Goal: Information Seeking & Learning: Find specific fact

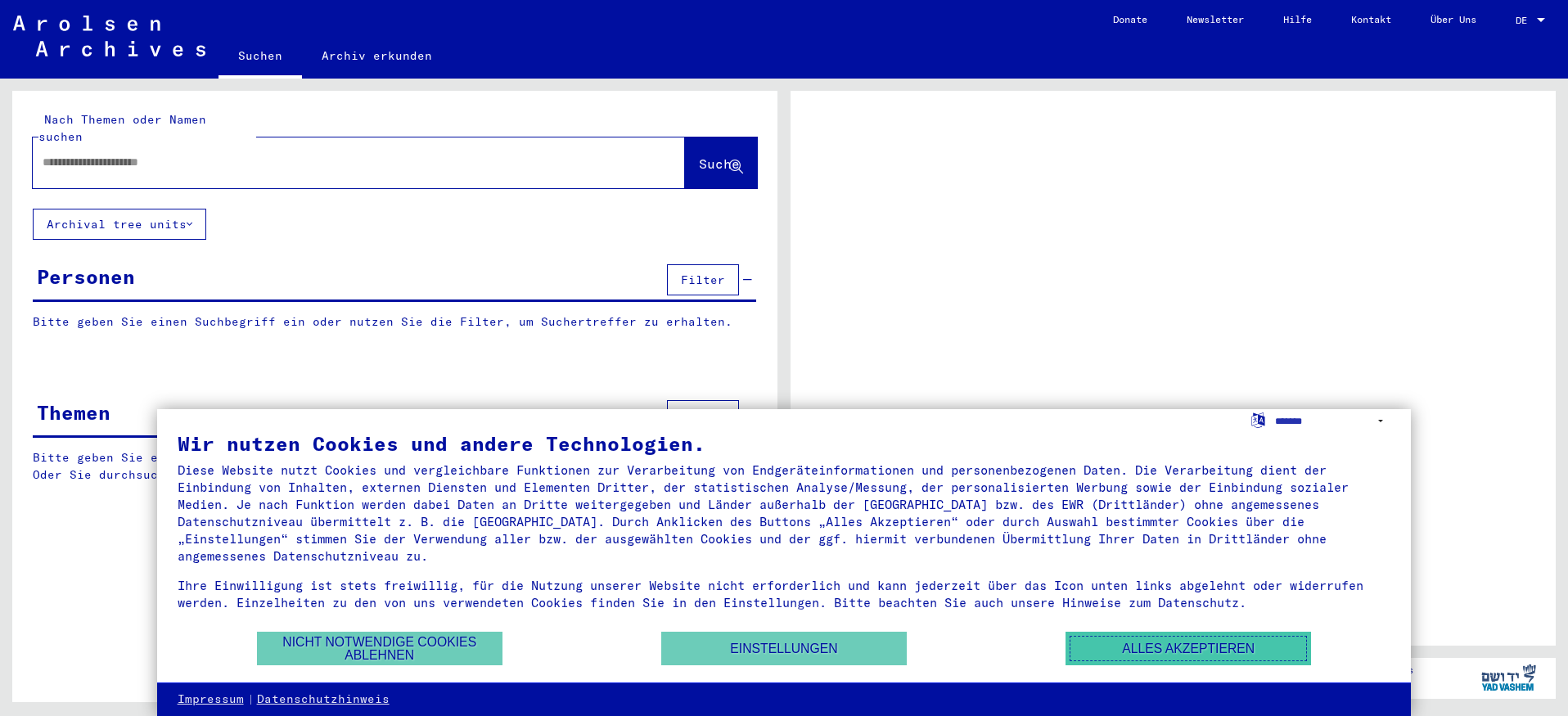
click at [1184, 645] on button "Alles akzeptieren" at bounding box center [1188, 648] width 246 height 33
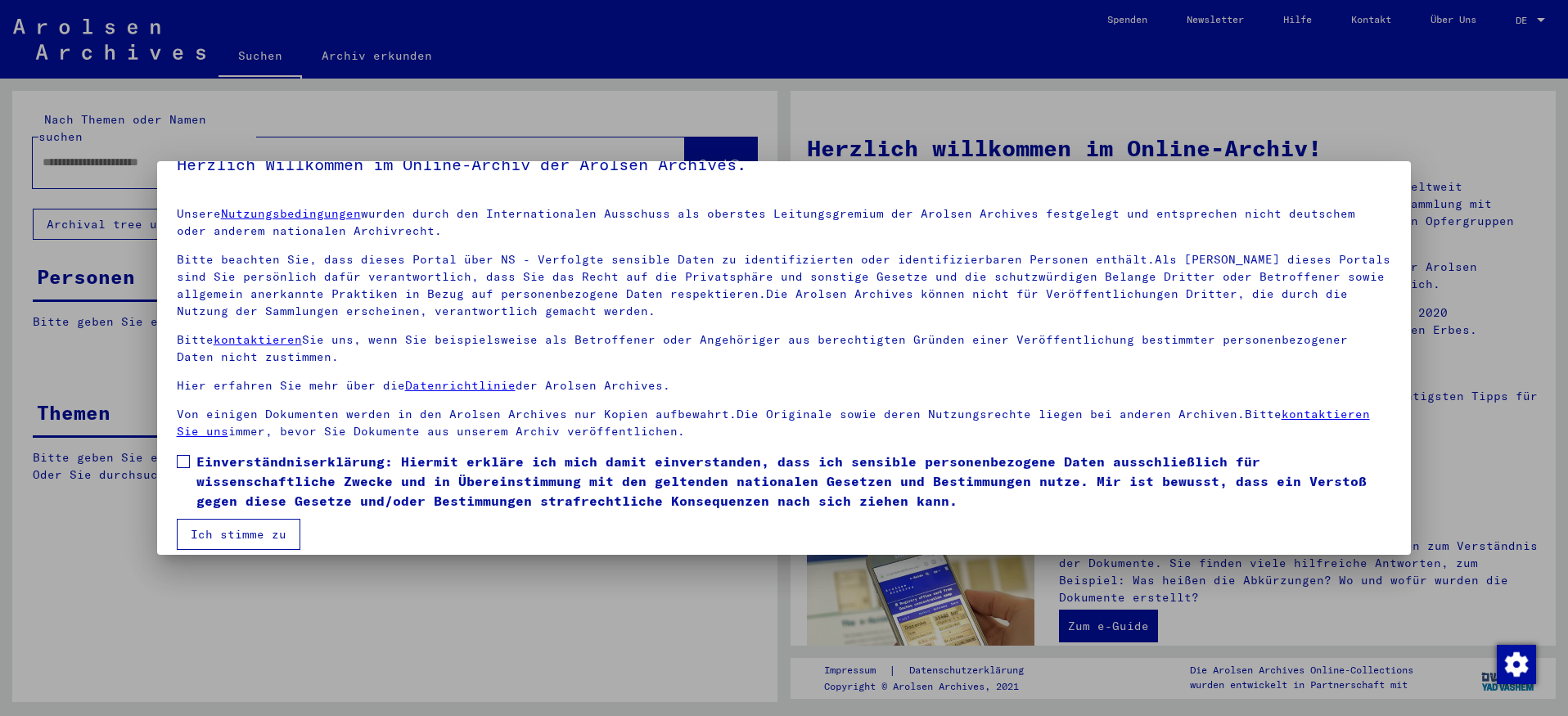
scroll to position [44, 0]
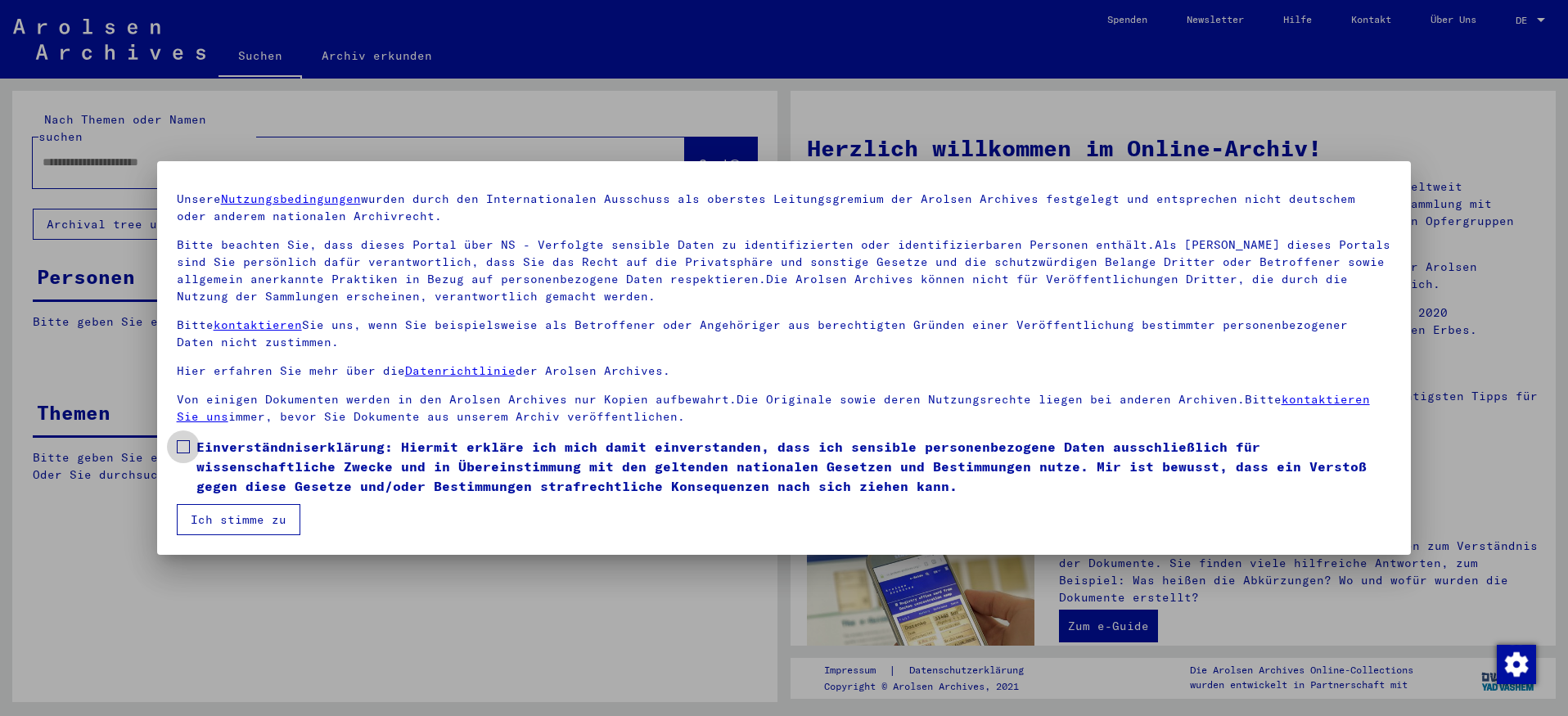
click at [181, 446] on span at bounding box center [183, 447] width 13 height 13
click at [251, 516] on button "Ich stimme zu" at bounding box center [239, 520] width 124 height 31
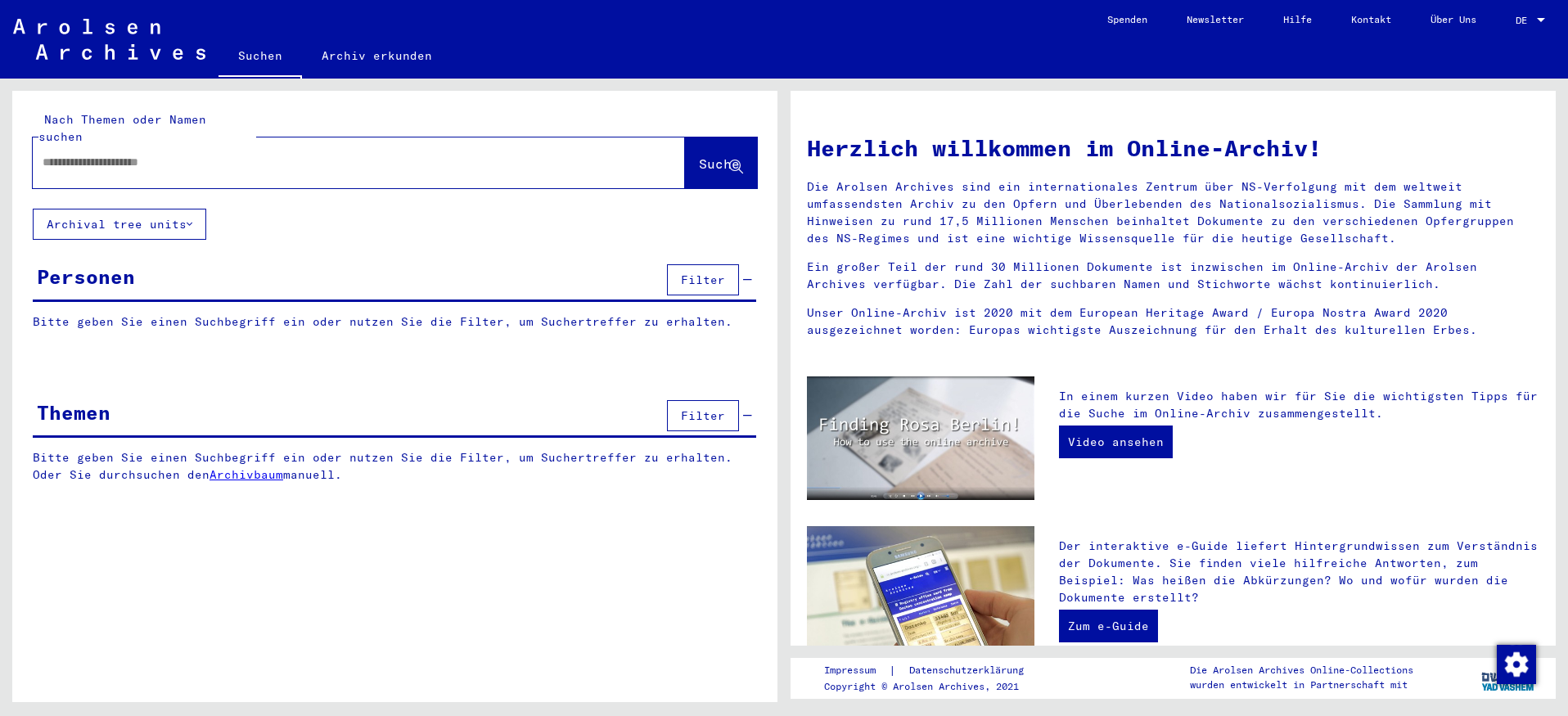
click at [117, 154] on input "text" at bounding box center [339, 162] width 594 height 18
click at [700, 155] on span "Suche" at bounding box center [719, 164] width 41 height 17
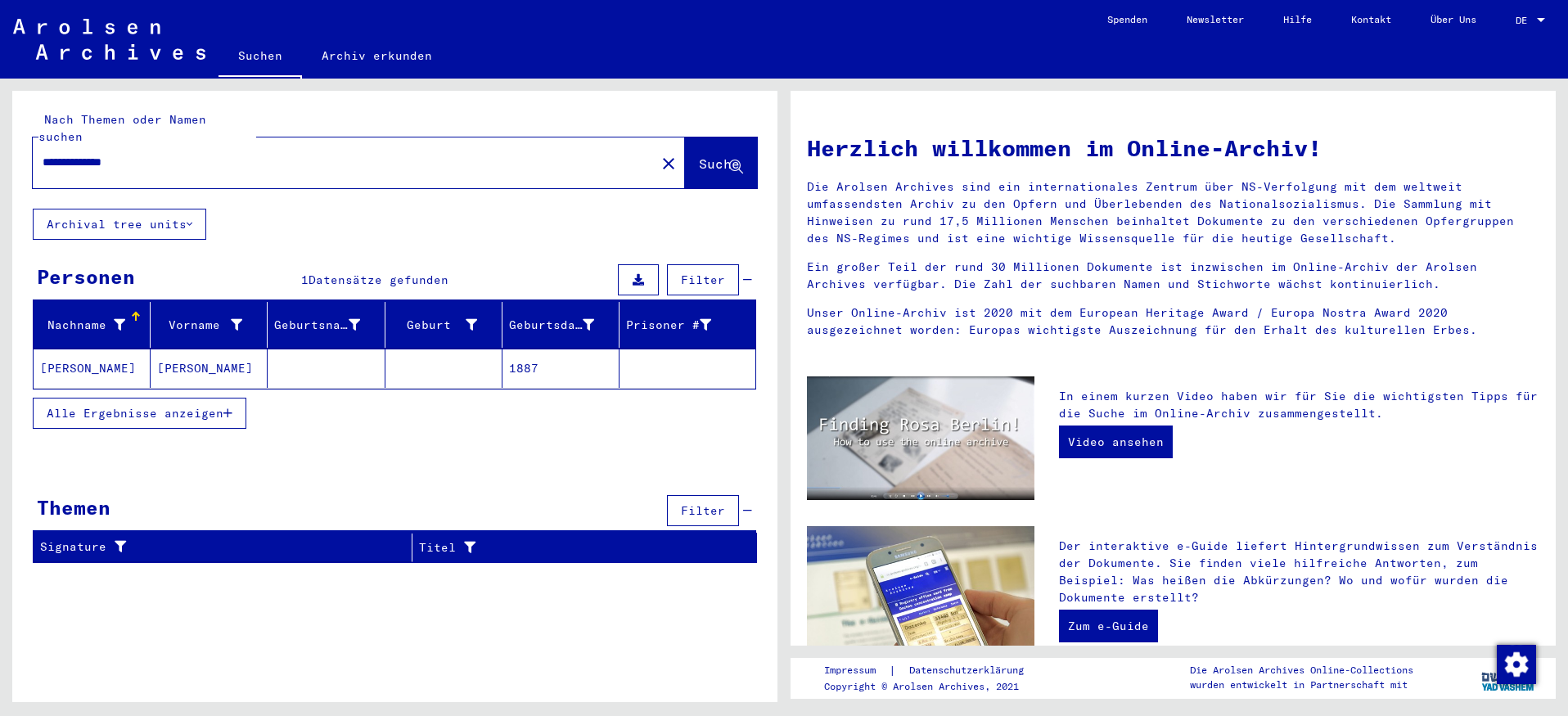
click at [156, 406] on span "Alle Ergebnisse anzeigen" at bounding box center [134, 414] width 177 height 15
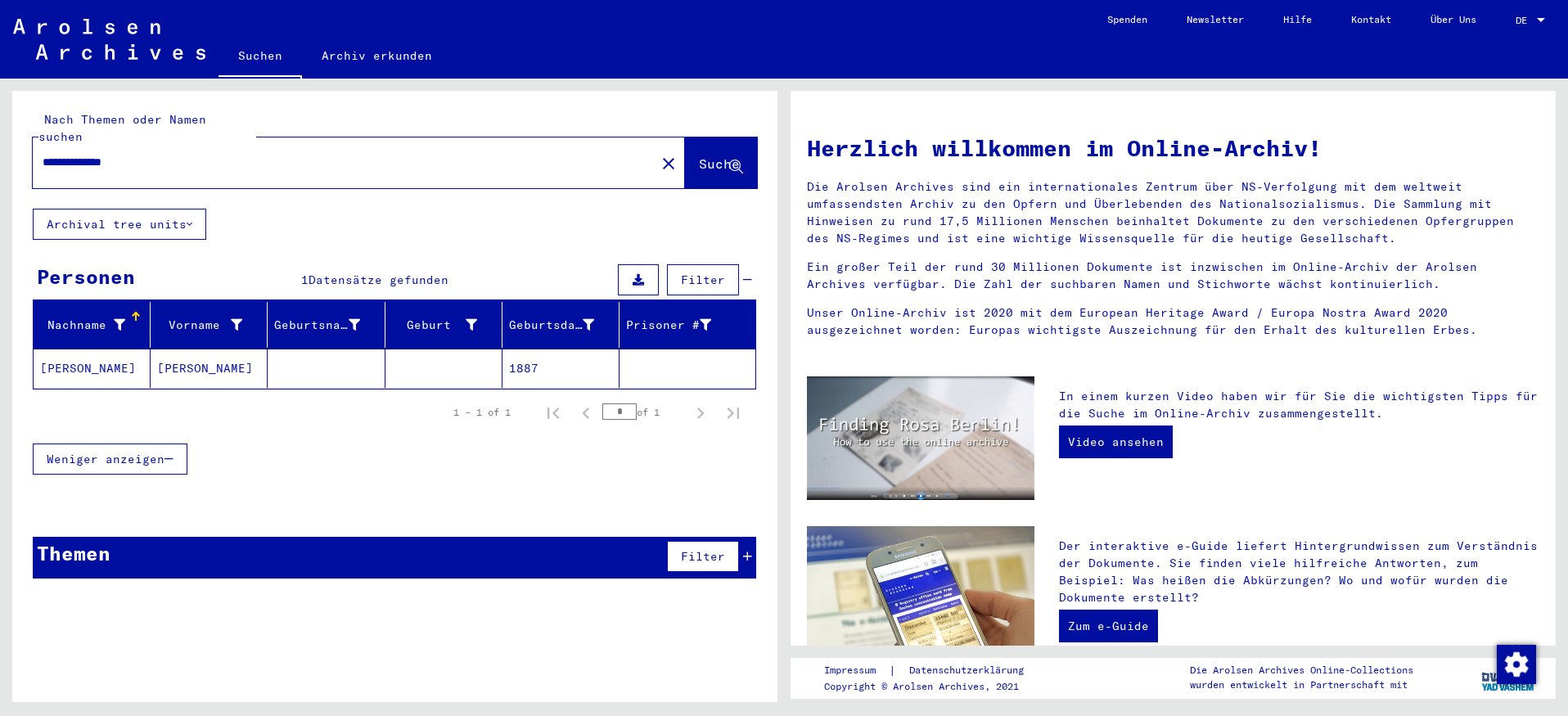
click at [118, 349] on mat-cell "[PERSON_NAME]" at bounding box center [92, 368] width 117 height 39
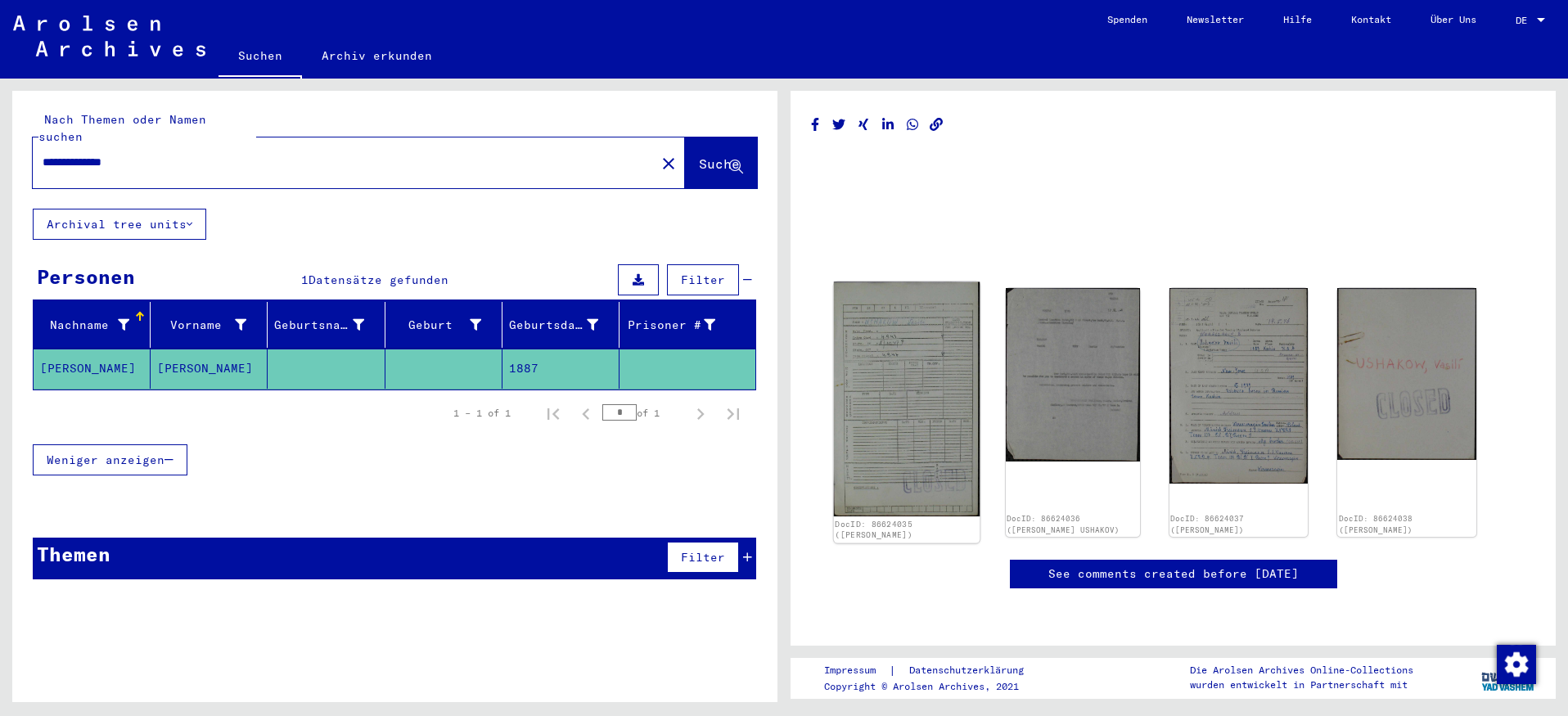
click at [909, 407] on img at bounding box center [907, 400] width 146 height 235
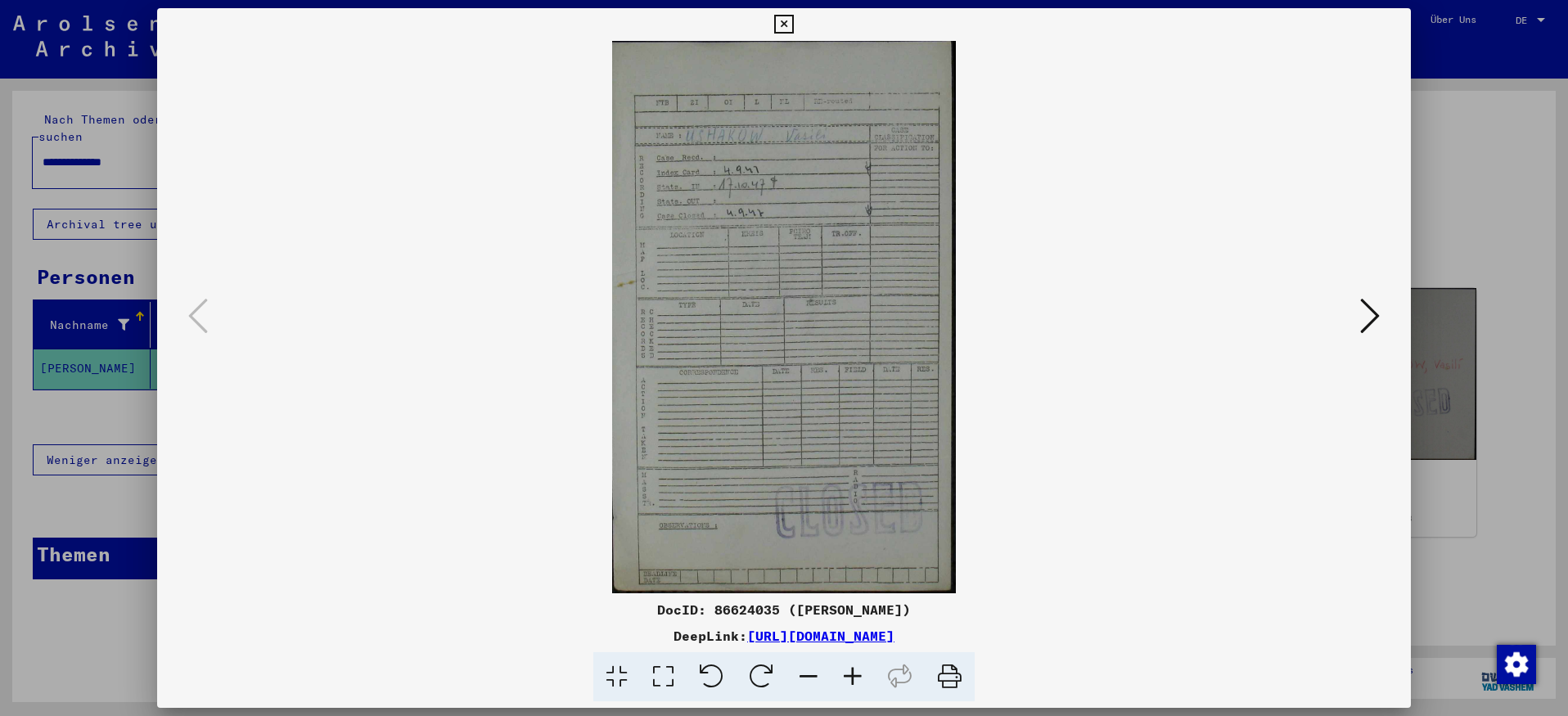
click at [1377, 311] on icon at bounding box center [1369, 315] width 19 height 39
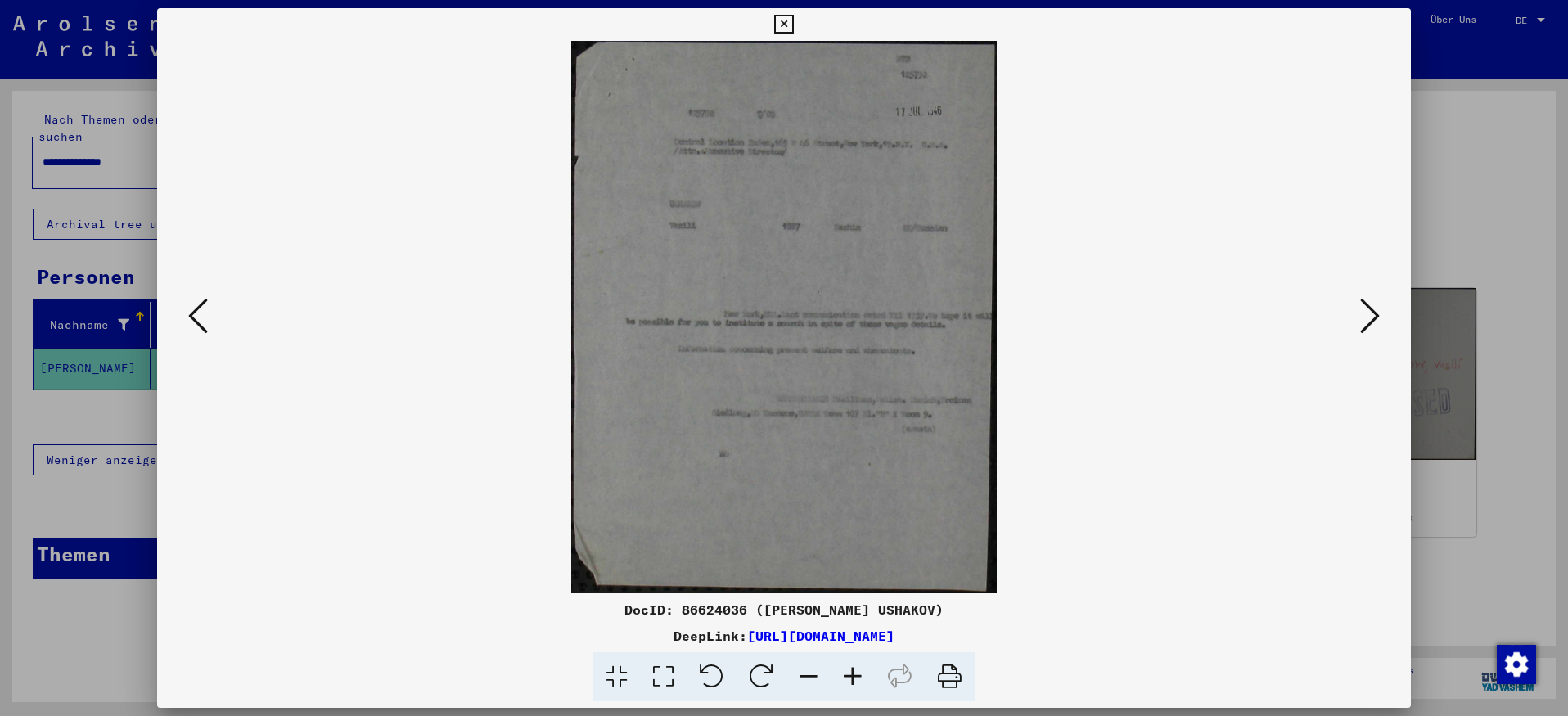
click at [1376, 309] on icon at bounding box center [1369, 315] width 19 height 39
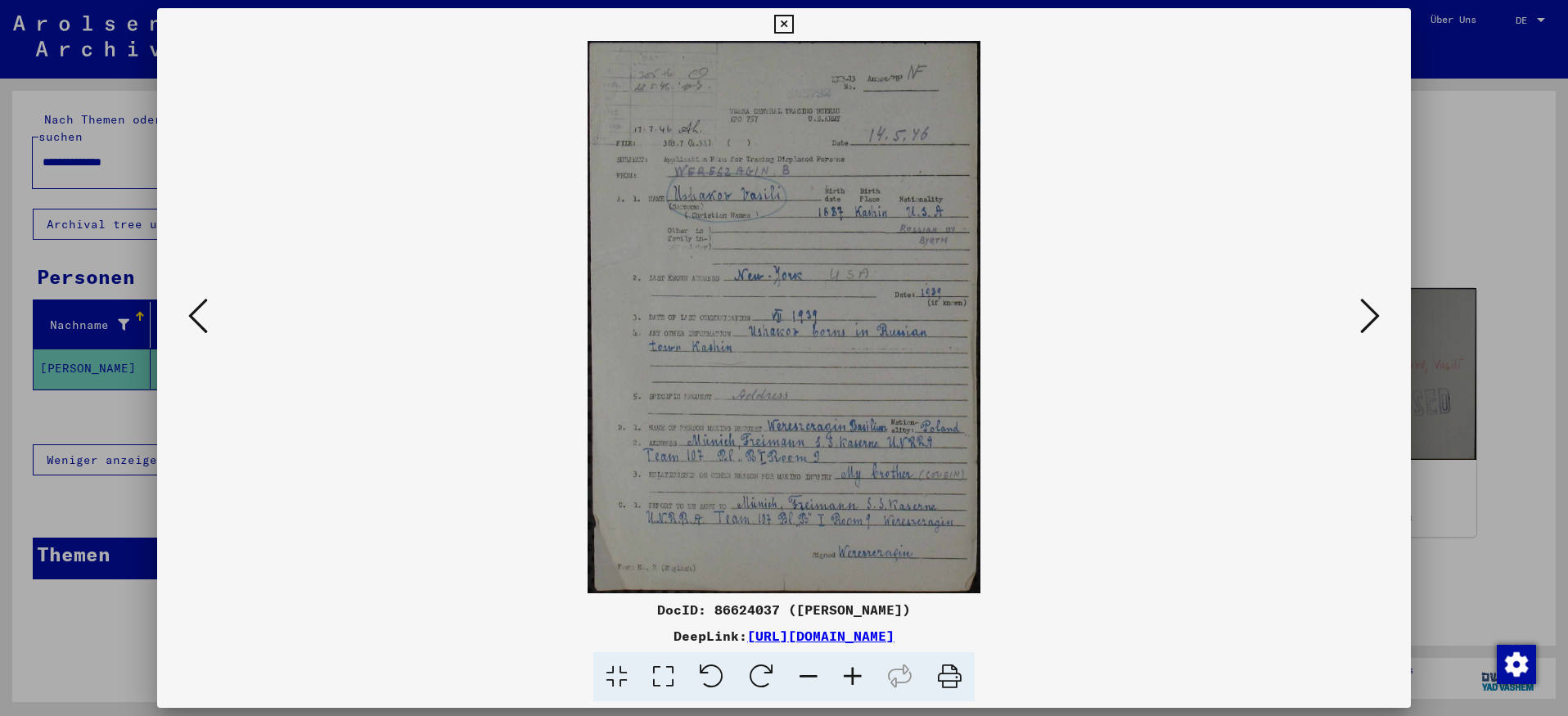
click at [1371, 303] on icon at bounding box center [1369, 315] width 19 height 39
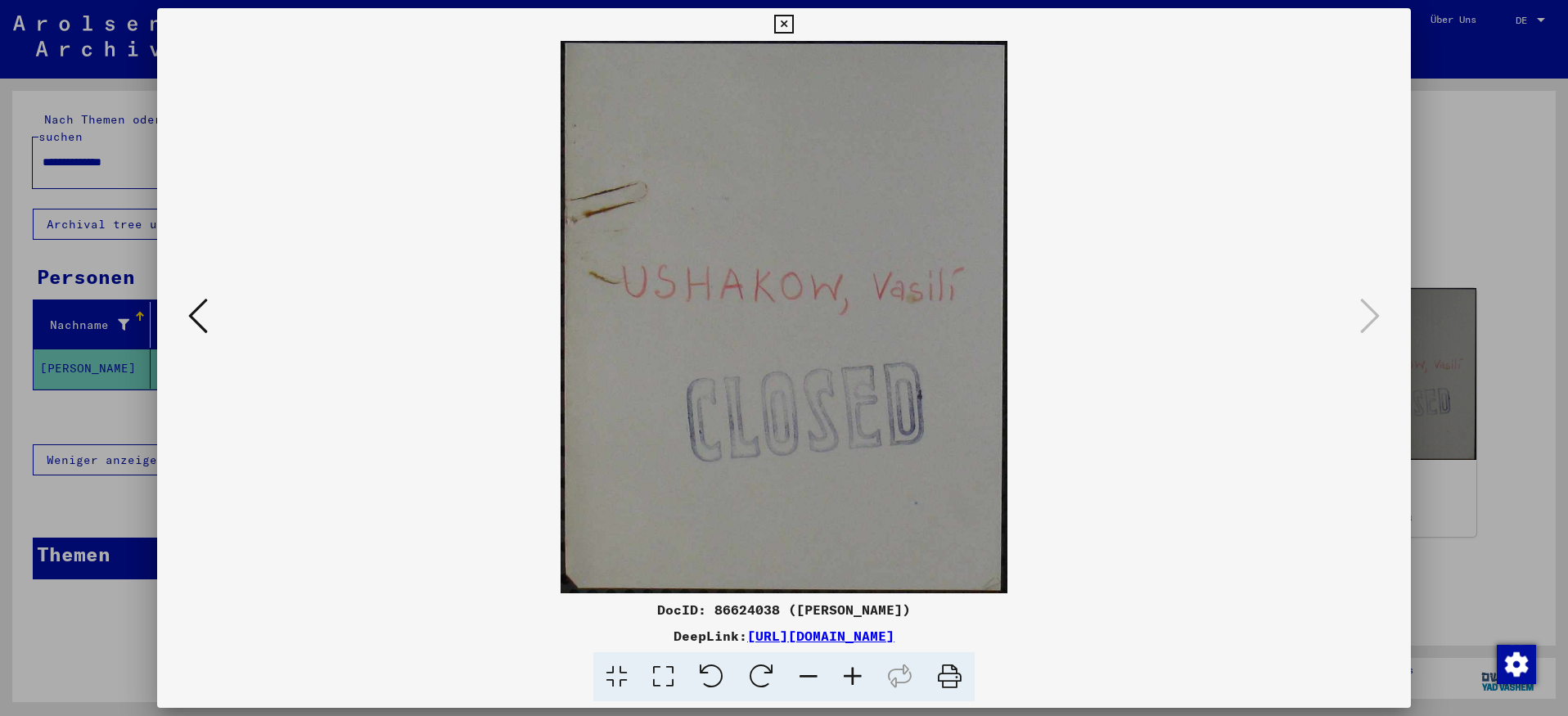
click at [193, 314] on icon at bounding box center [198, 315] width 19 height 39
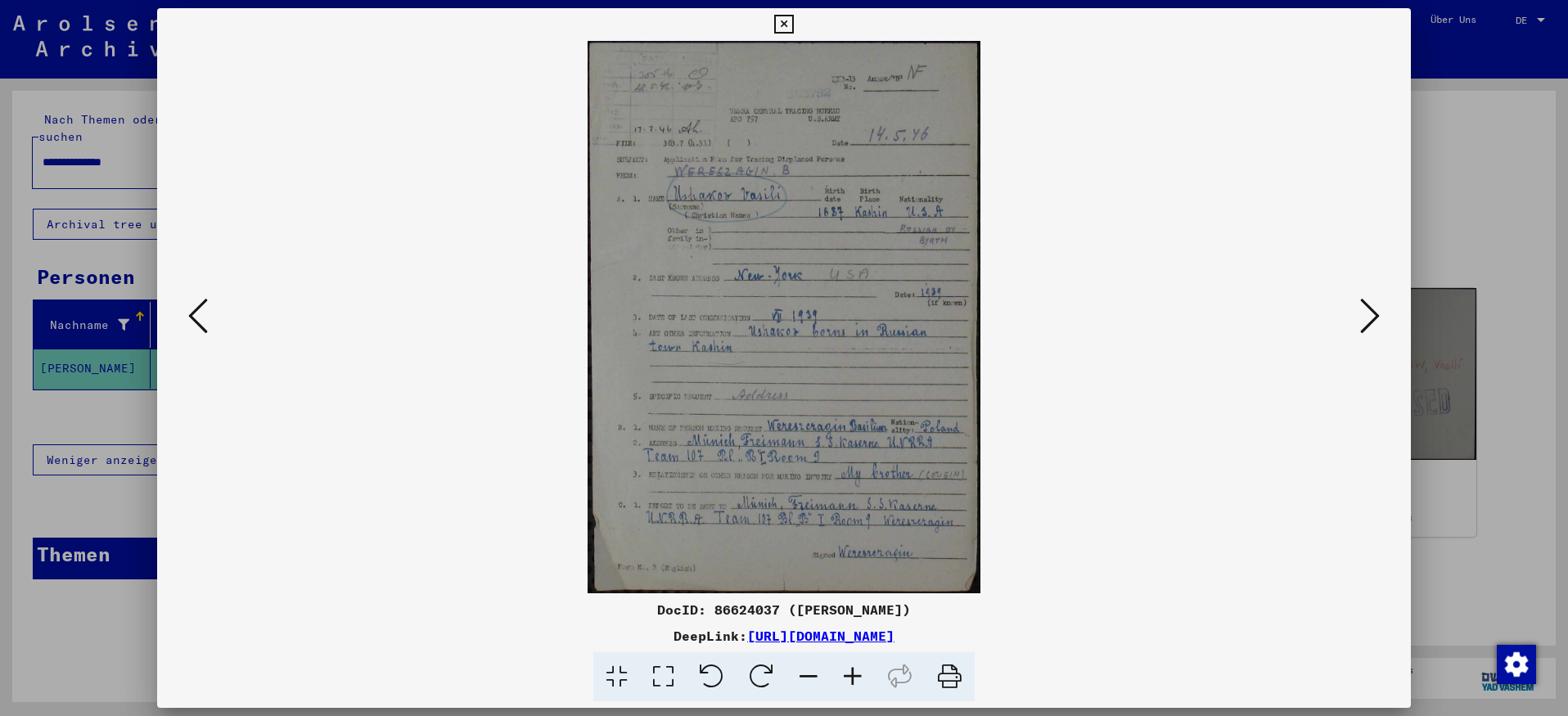
click at [196, 317] on icon at bounding box center [198, 315] width 19 height 39
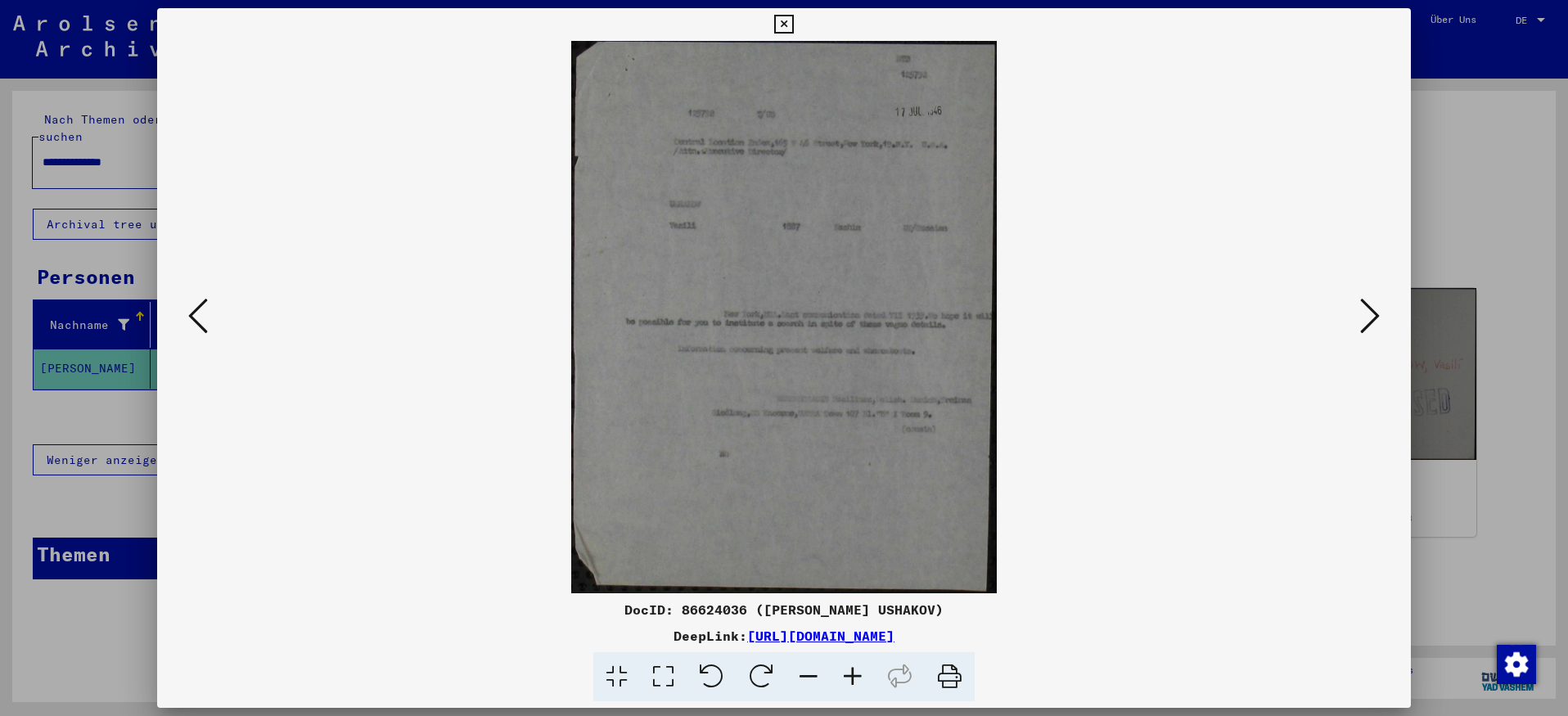
click at [187, 310] on button at bounding box center [198, 317] width 30 height 46
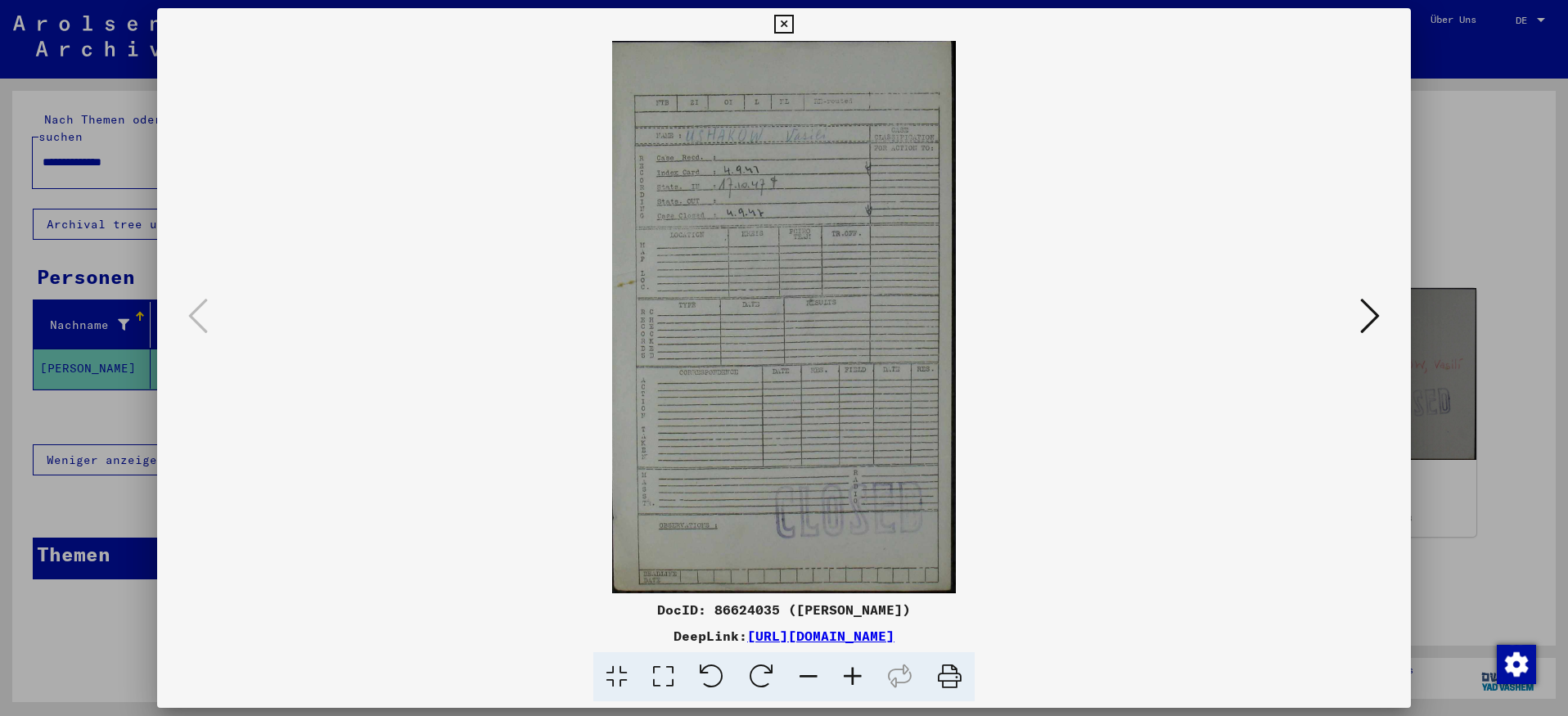
click at [787, 20] on icon at bounding box center [783, 24] width 18 height 19
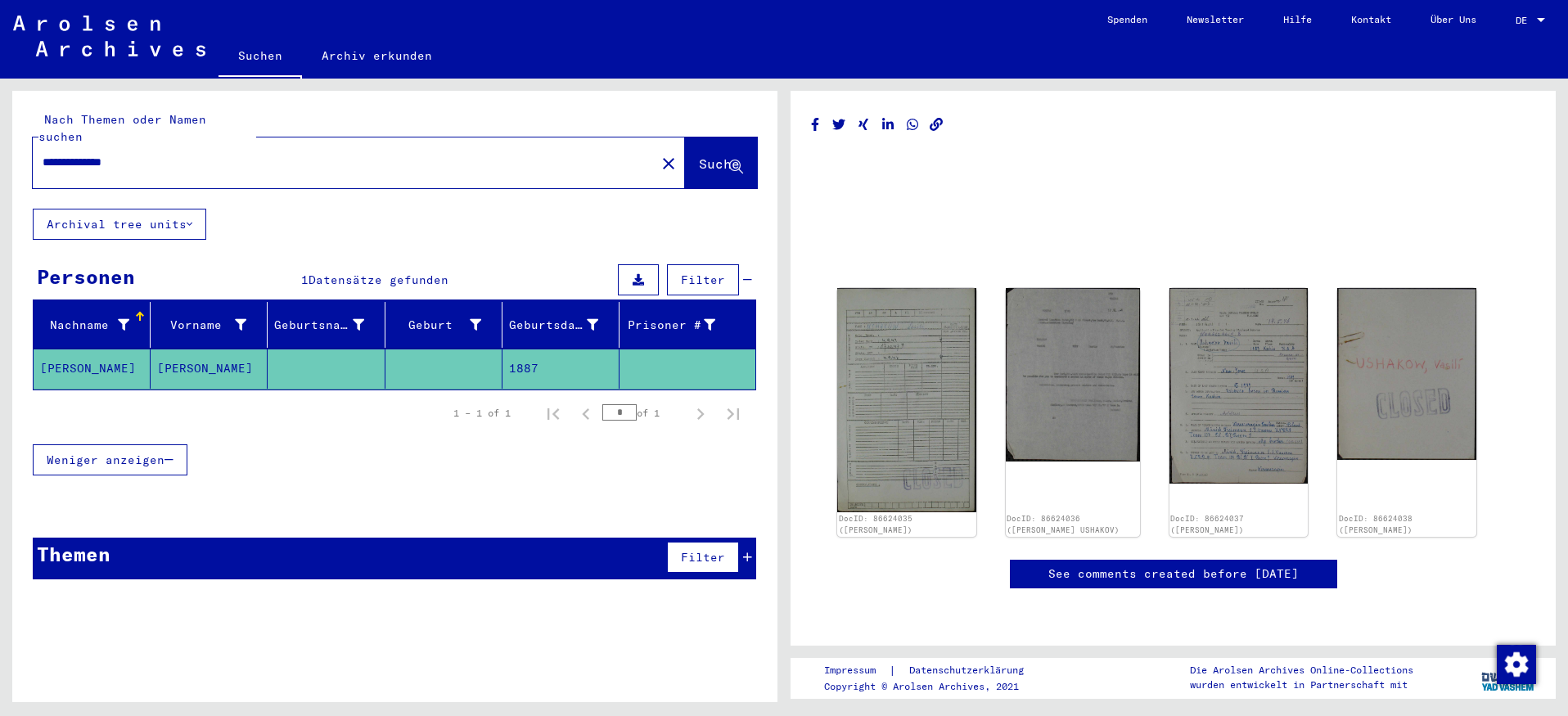
click at [752, 539] on div "Themen Filter" at bounding box center [394, 559] width 723 height 42
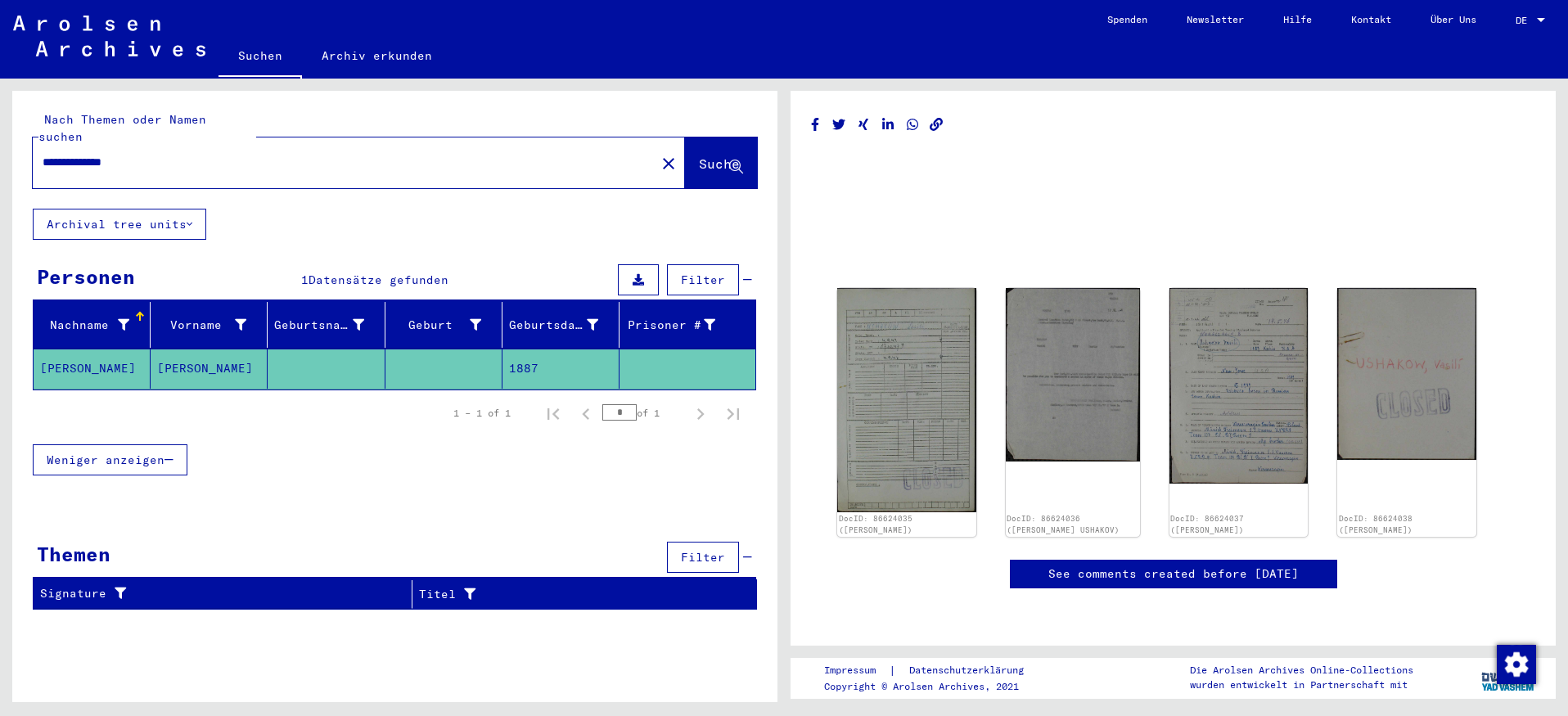
drag, startPoint x: 103, startPoint y: 142, endPoint x: 155, endPoint y: 143, distance: 52.0
click at [155, 154] on input "**********" at bounding box center [344, 162] width 603 height 18
type input "**********"
click at [699, 155] on span "Suche" at bounding box center [719, 164] width 41 height 17
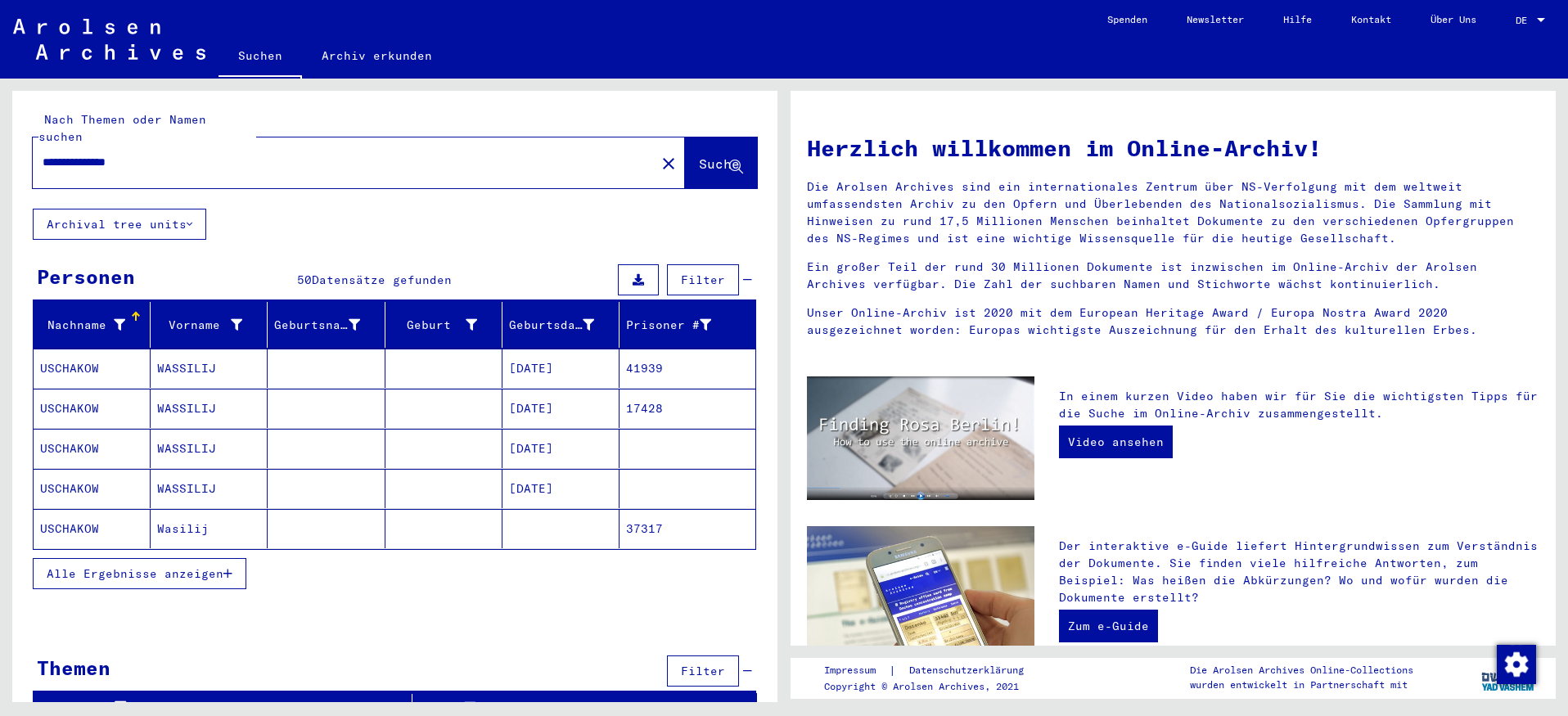
click at [72, 510] on mat-cell "USCHAKOW" at bounding box center [92, 529] width 117 height 39
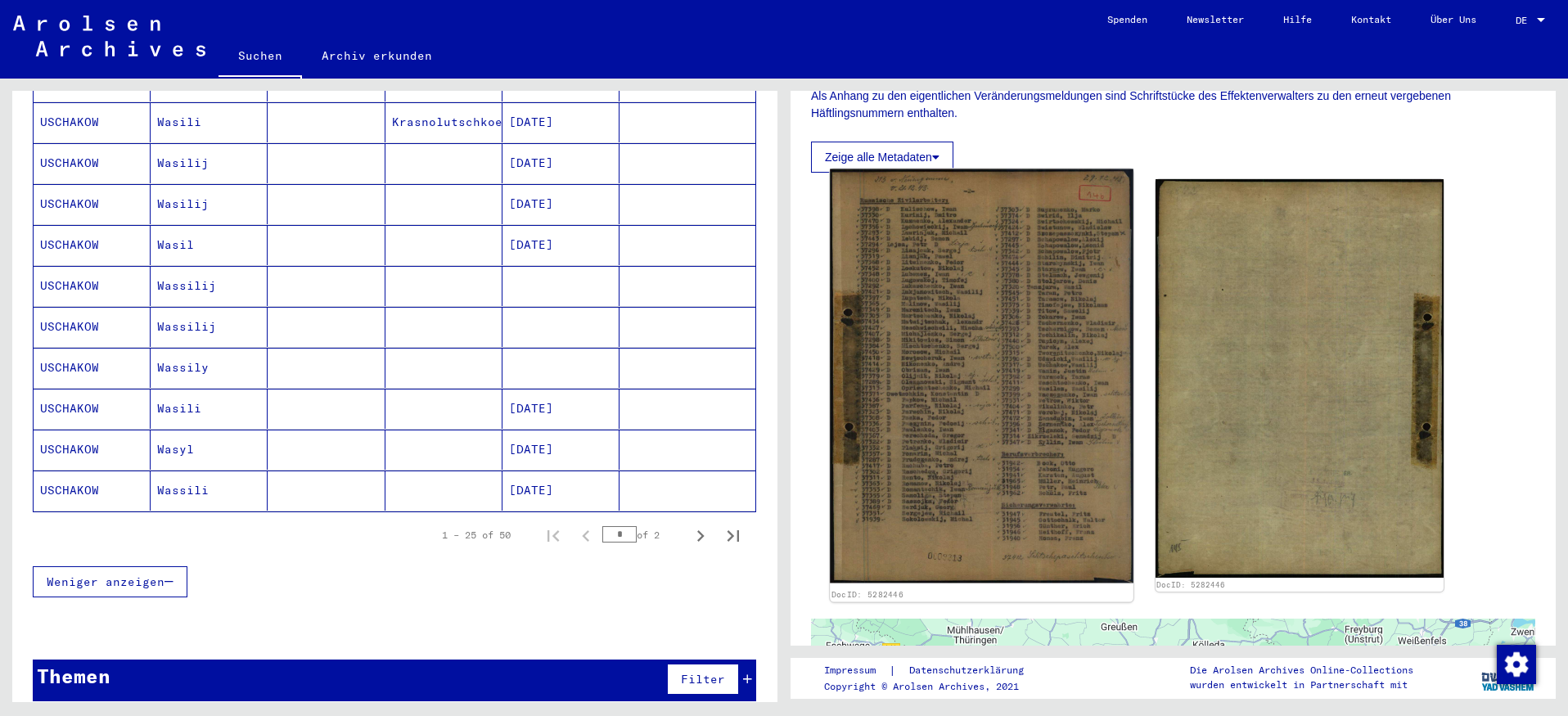
scroll to position [393, 0]
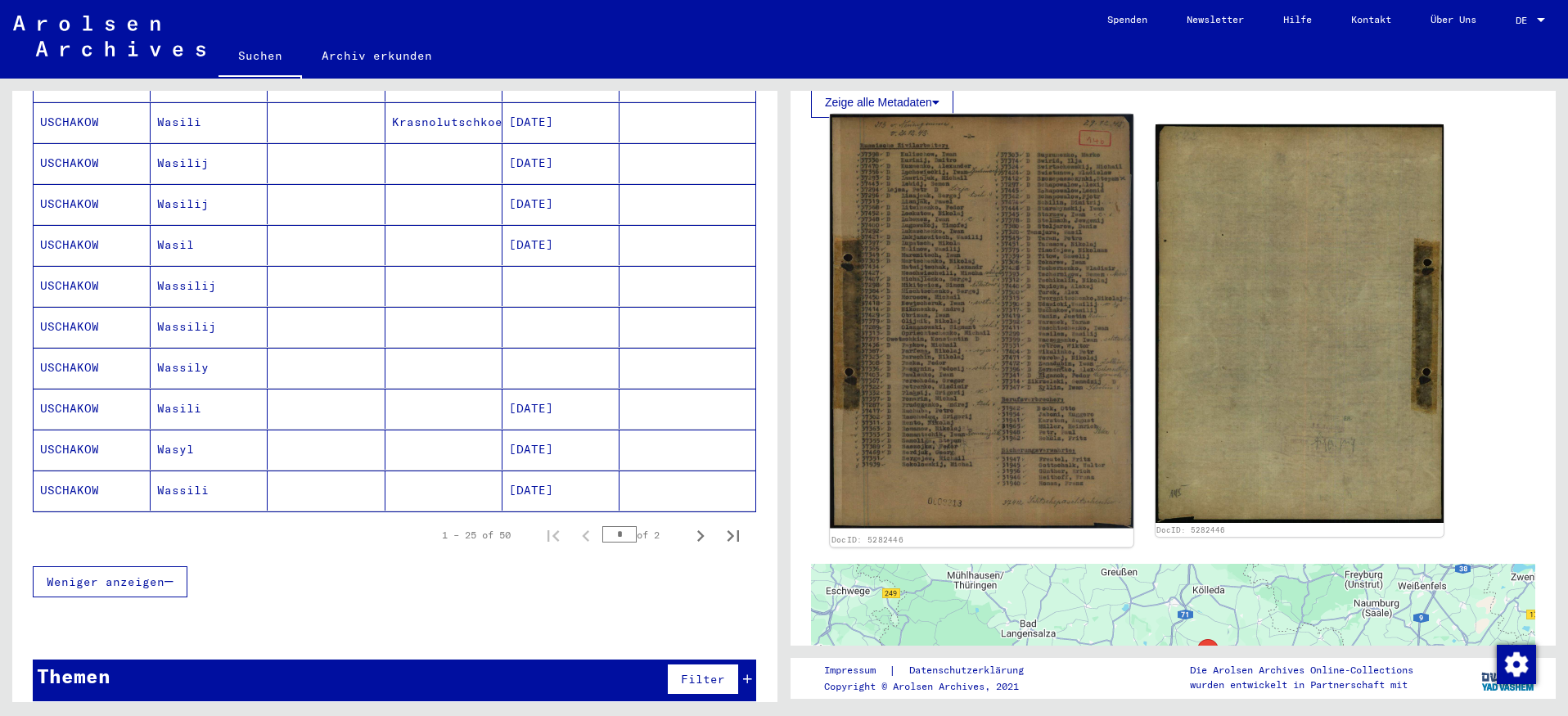
click at [975, 287] on img at bounding box center [981, 322] width 302 height 414
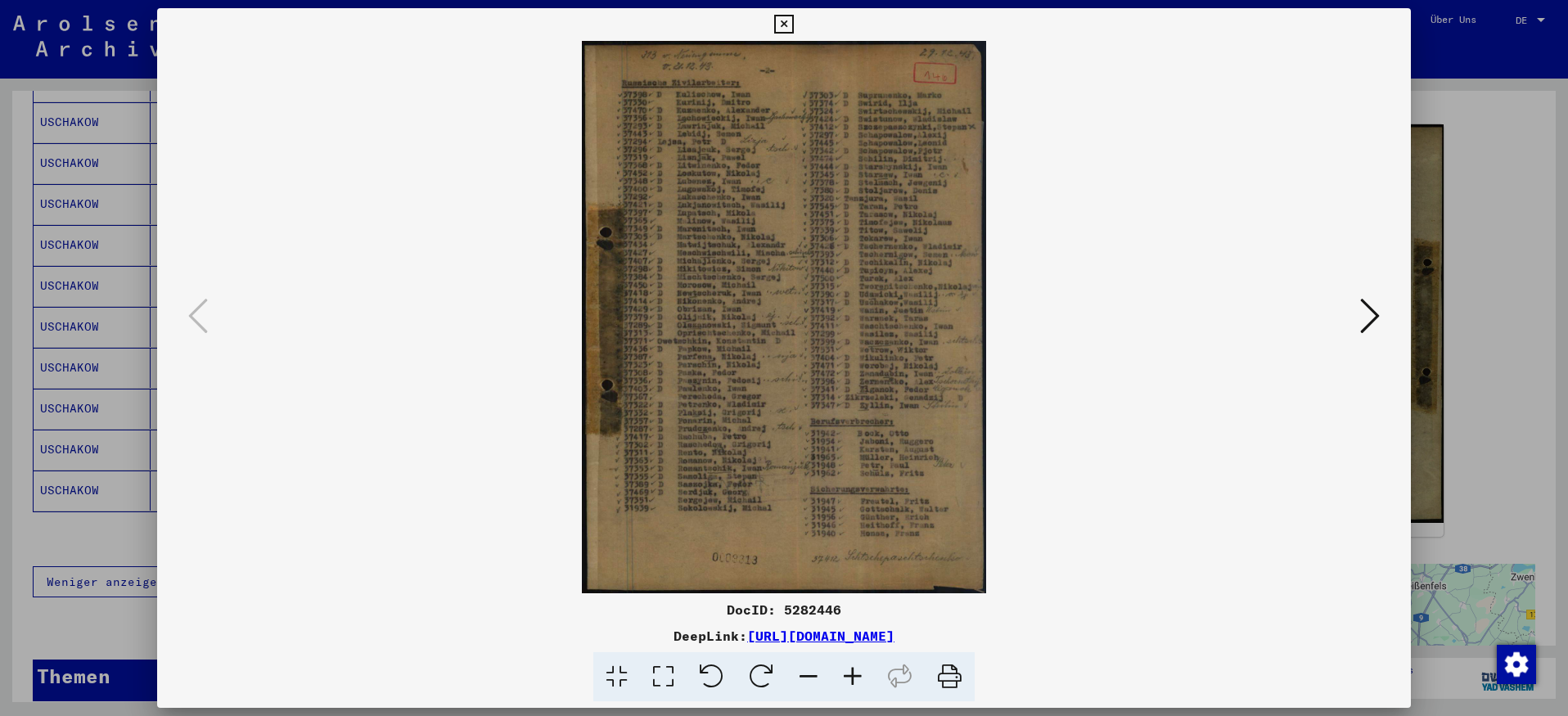
click at [858, 672] on icon at bounding box center [852, 677] width 44 height 50
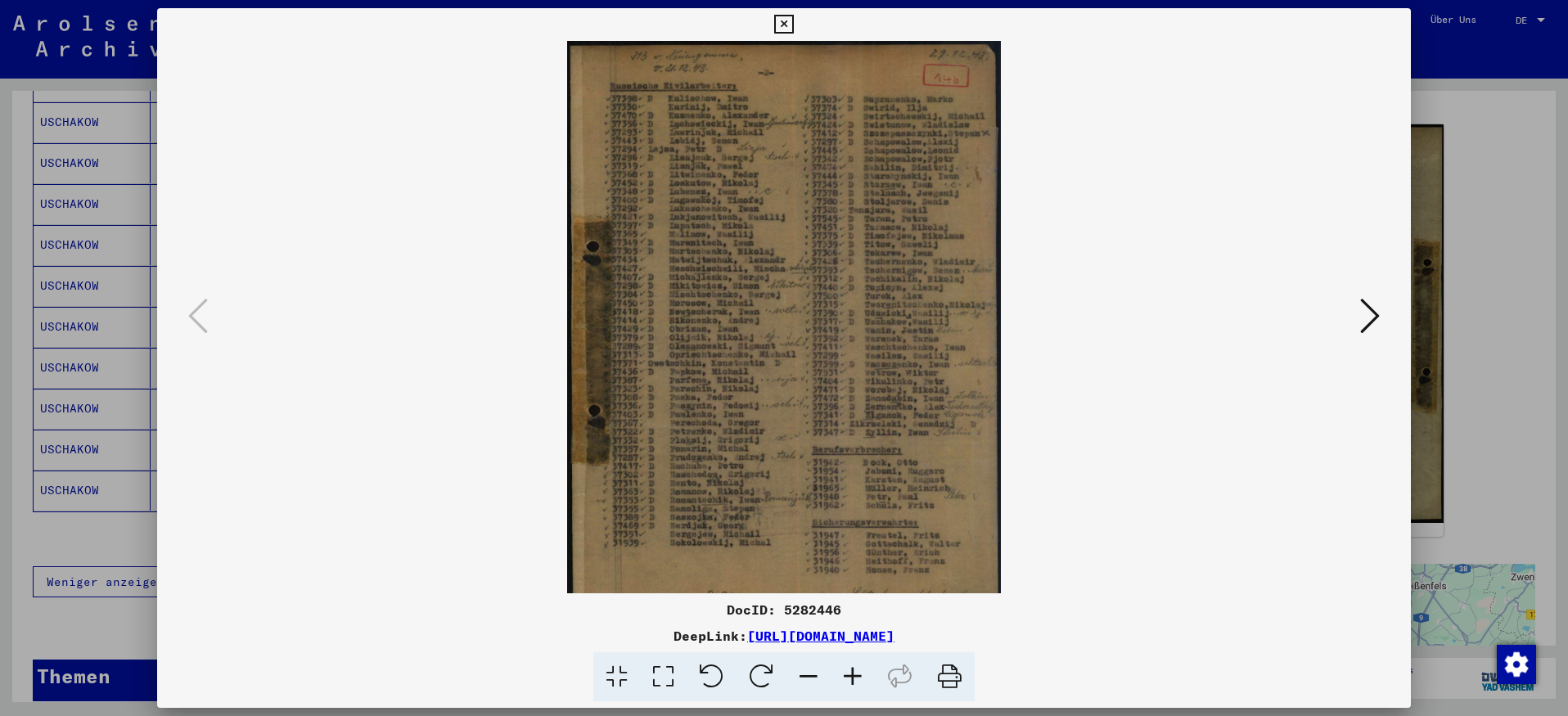
click at [858, 672] on icon at bounding box center [852, 677] width 44 height 50
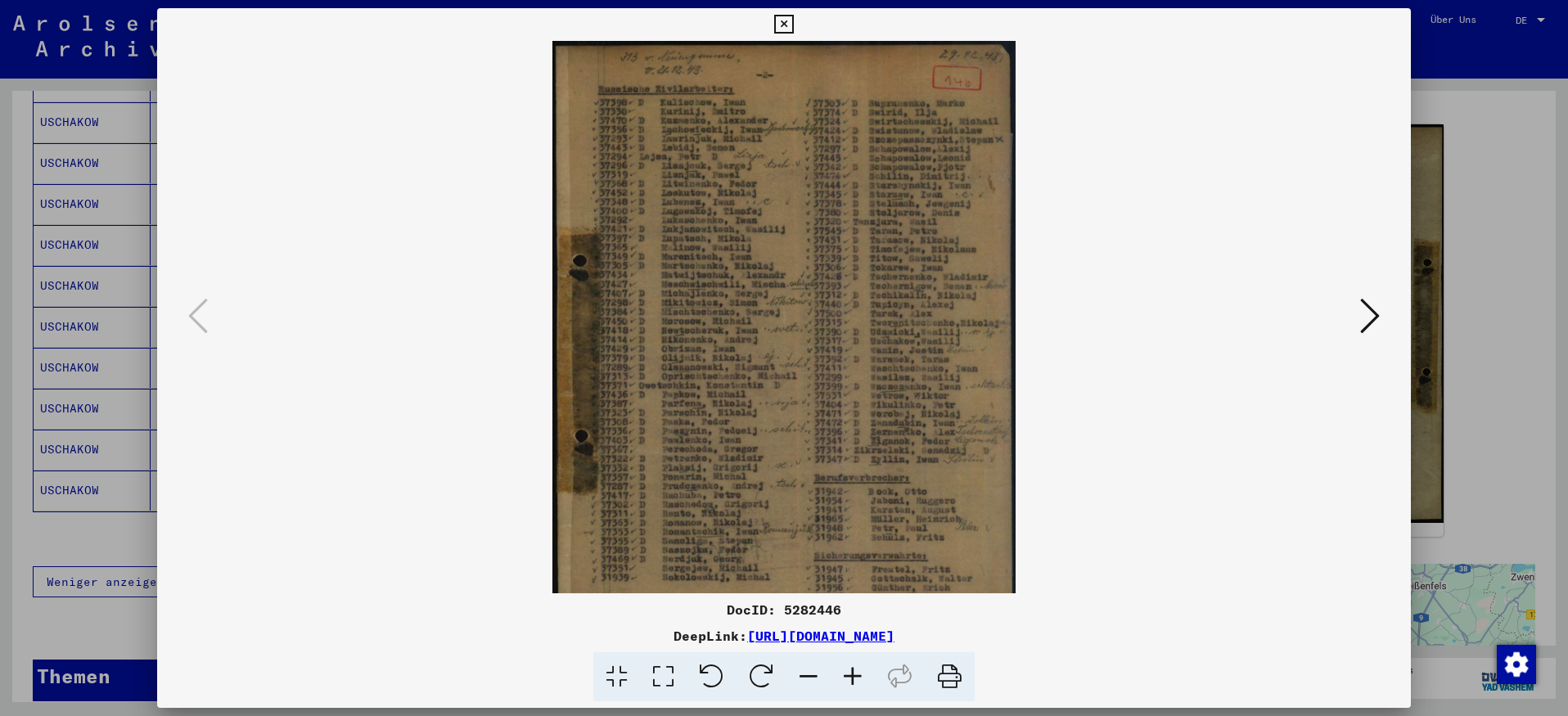
click at [808, 673] on icon at bounding box center [809, 677] width 44 height 50
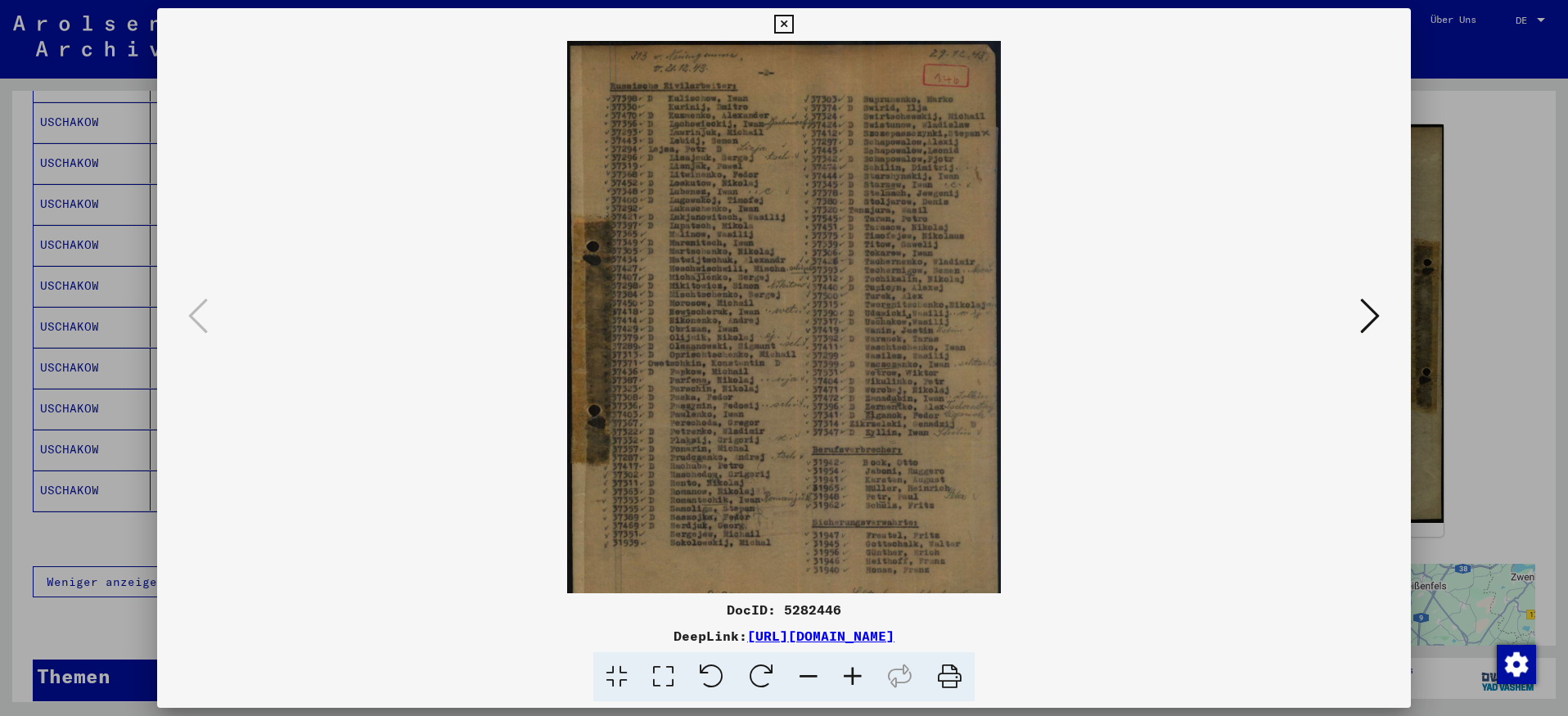
click at [1377, 312] on icon at bounding box center [1369, 315] width 19 height 39
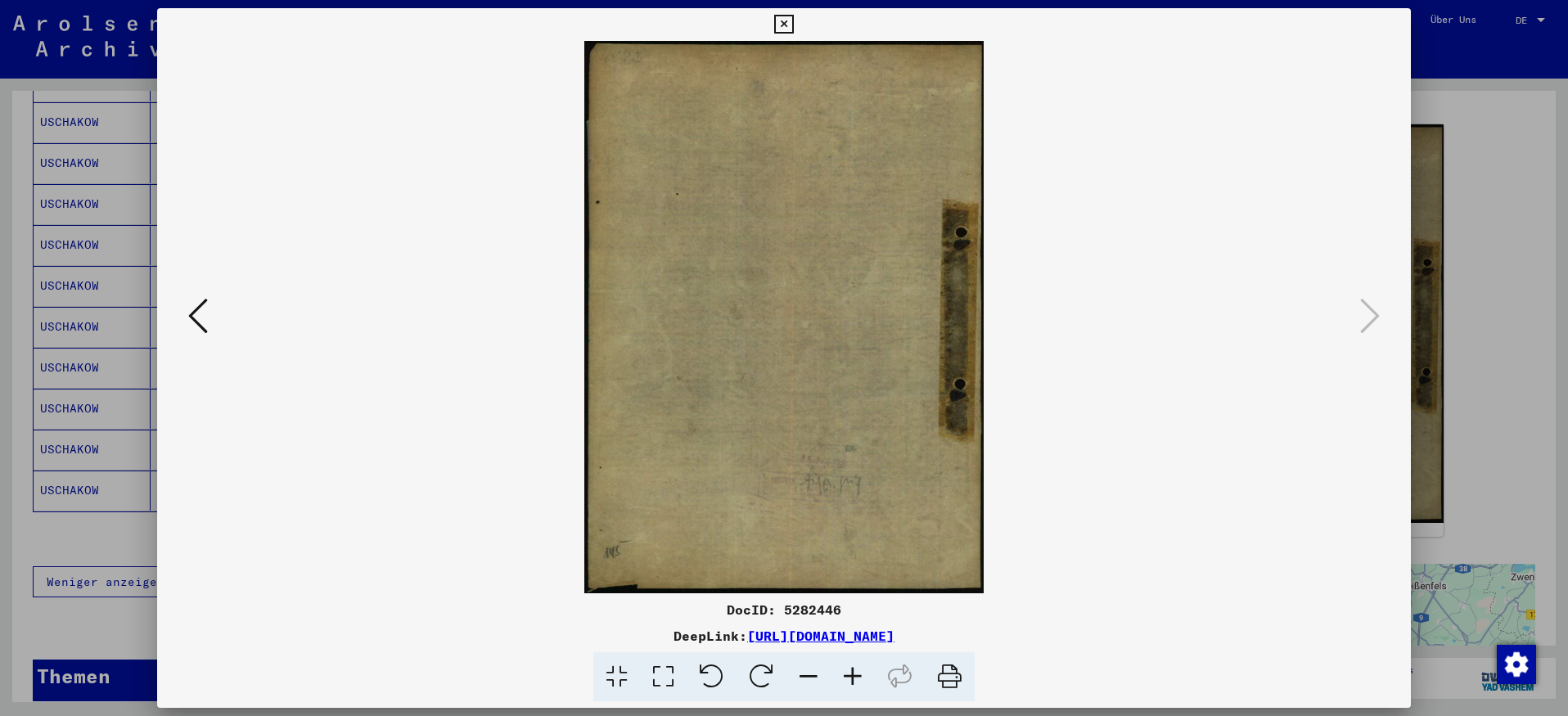
click at [191, 317] on icon at bounding box center [198, 315] width 19 height 39
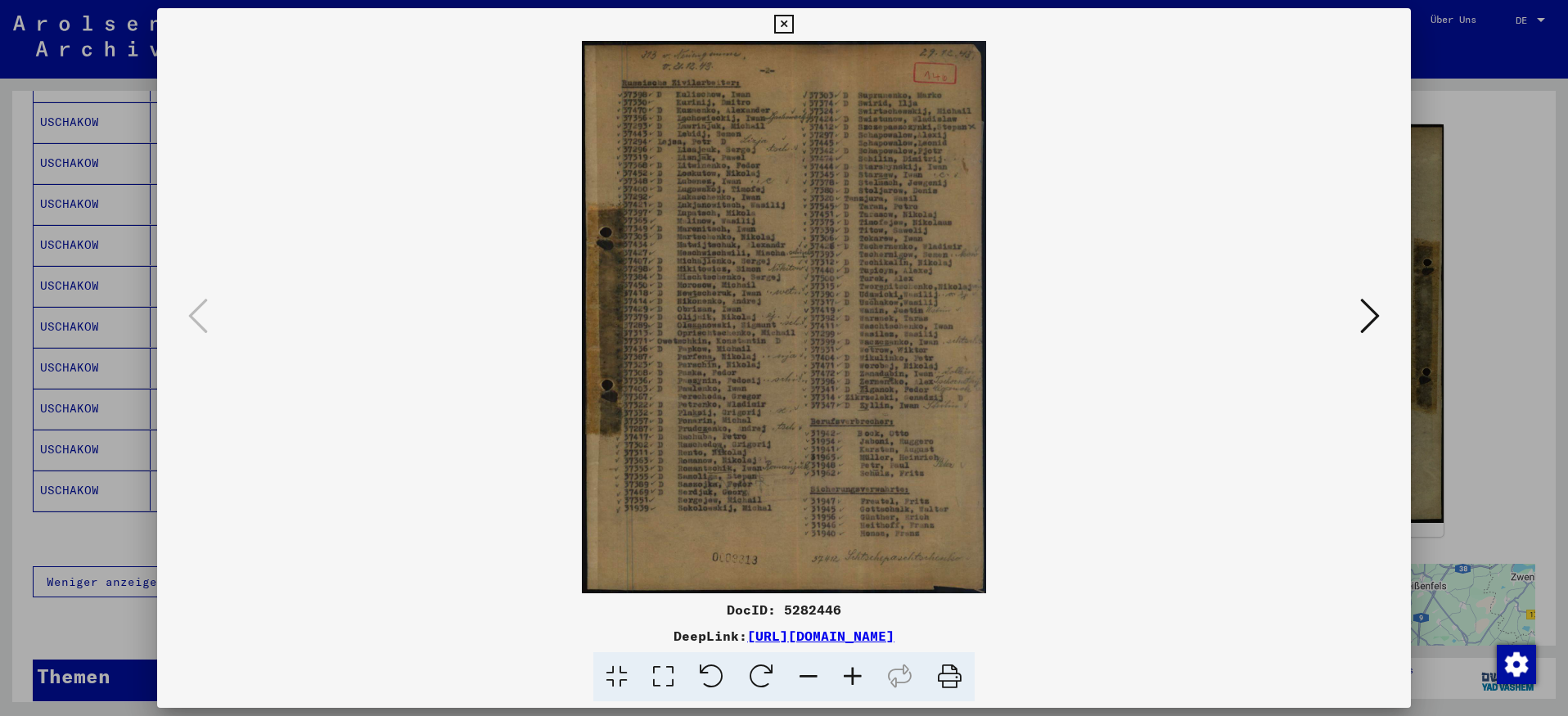
click at [784, 19] on icon at bounding box center [783, 24] width 18 height 19
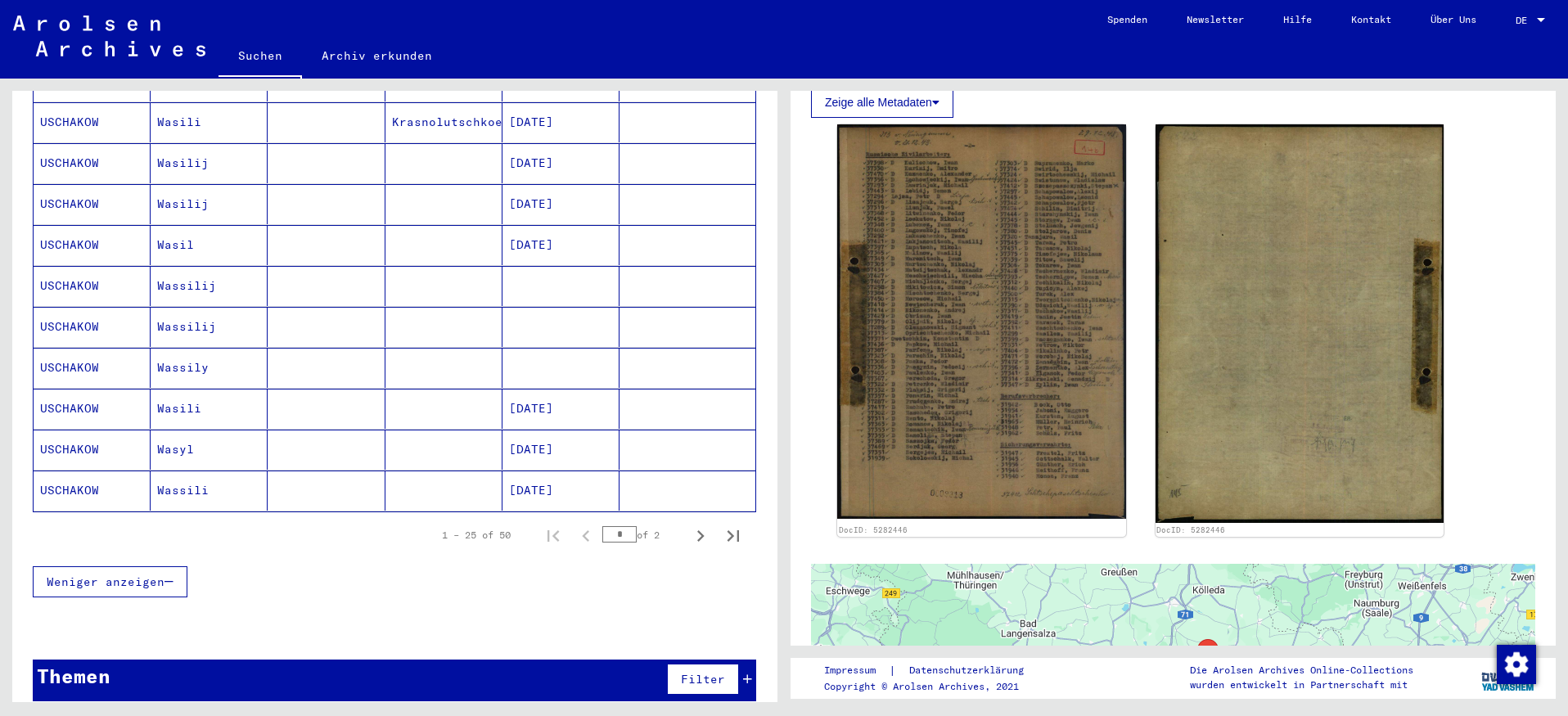
click at [937, 101] on icon at bounding box center [936, 102] width 7 height 11
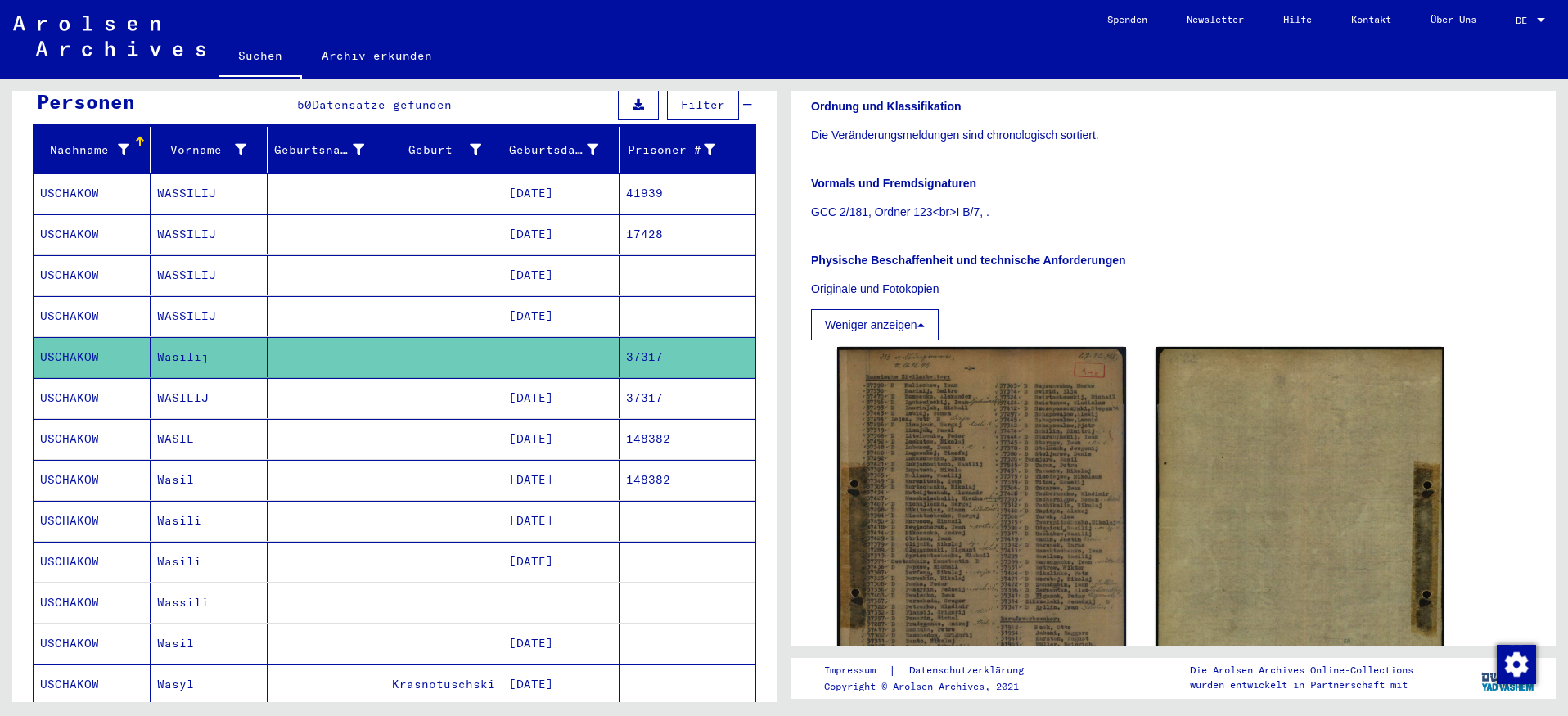
scroll to position [173, 0]
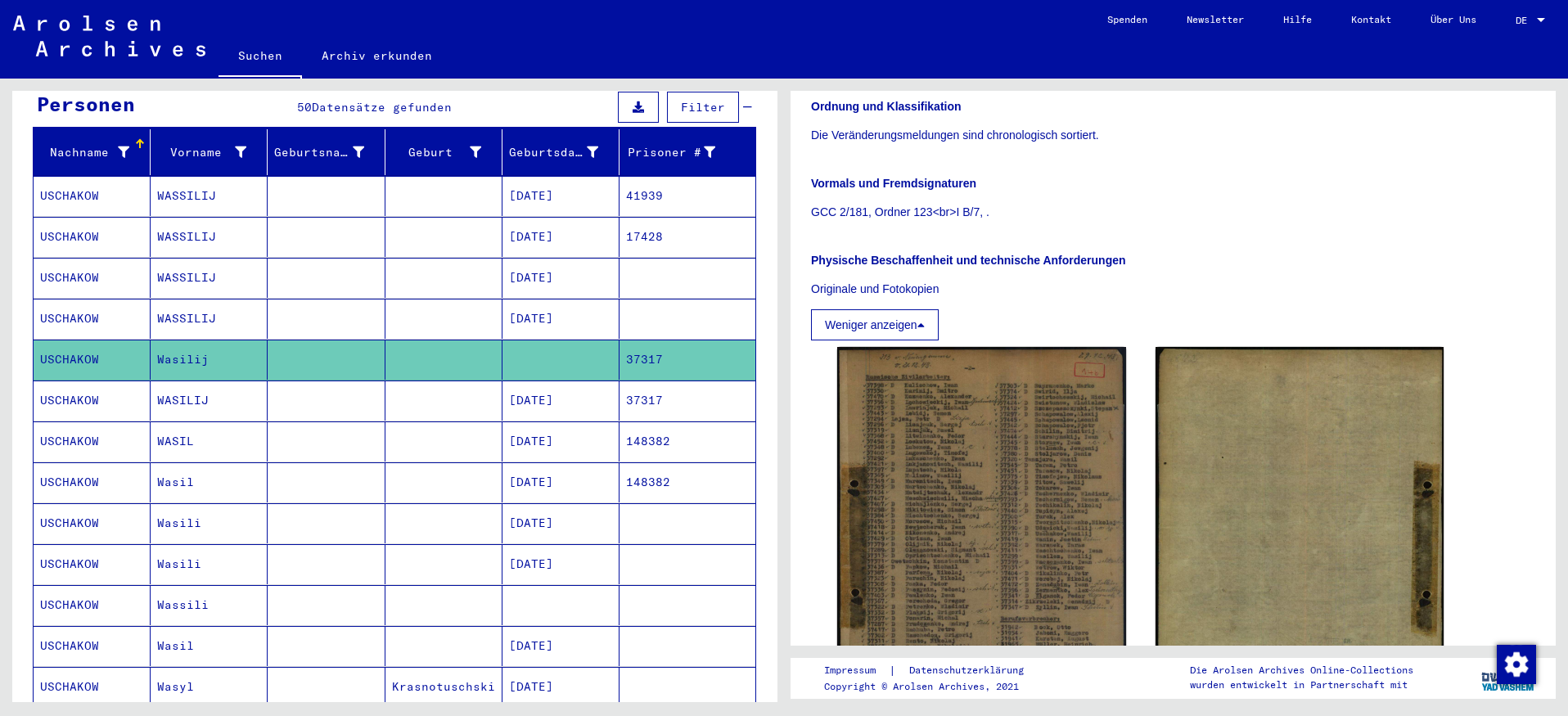
click at [125, 586] on mat-cell "USCHAKOW" at bounding box center [92, 605] width 117 height 40
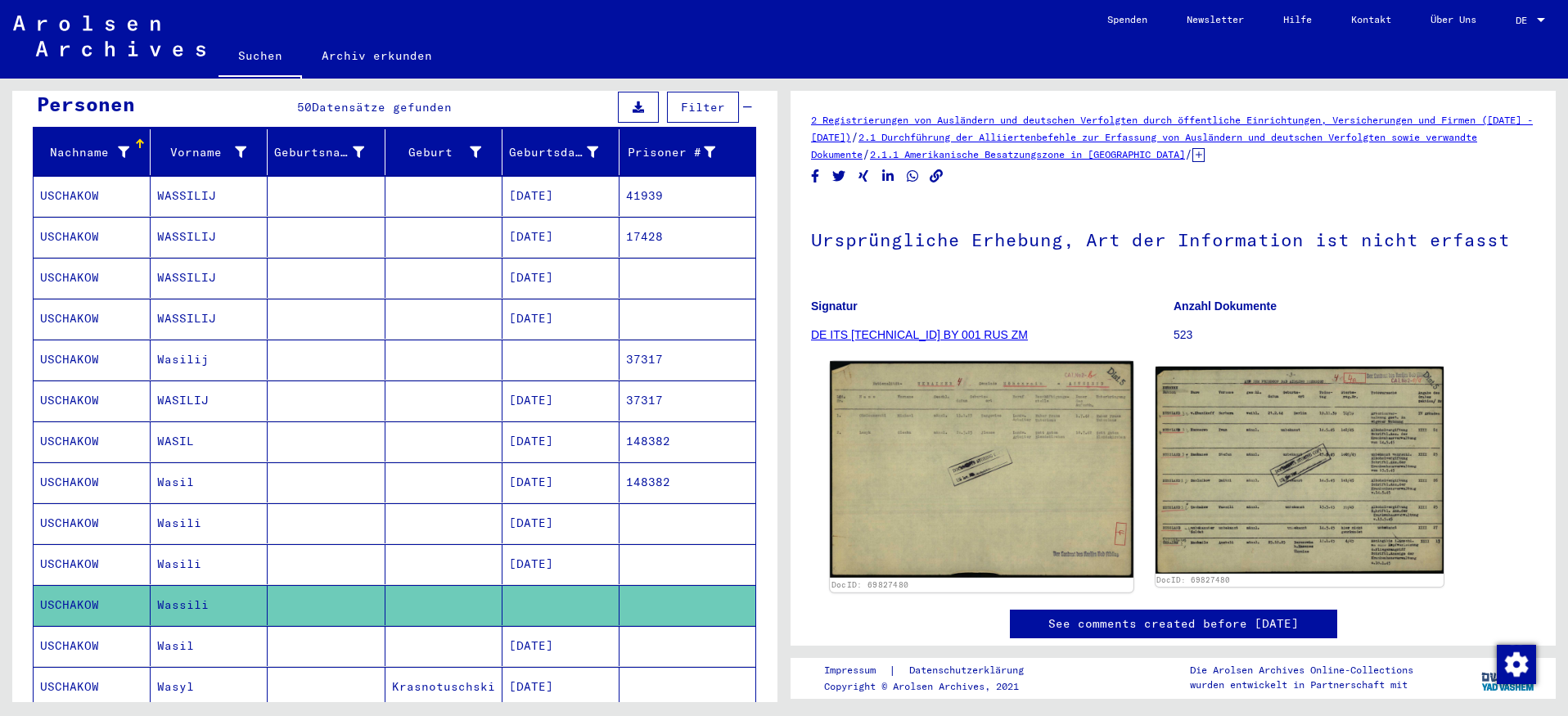
click at [1030, 454] on img at bounding box center [981, 469] width 302 height 217
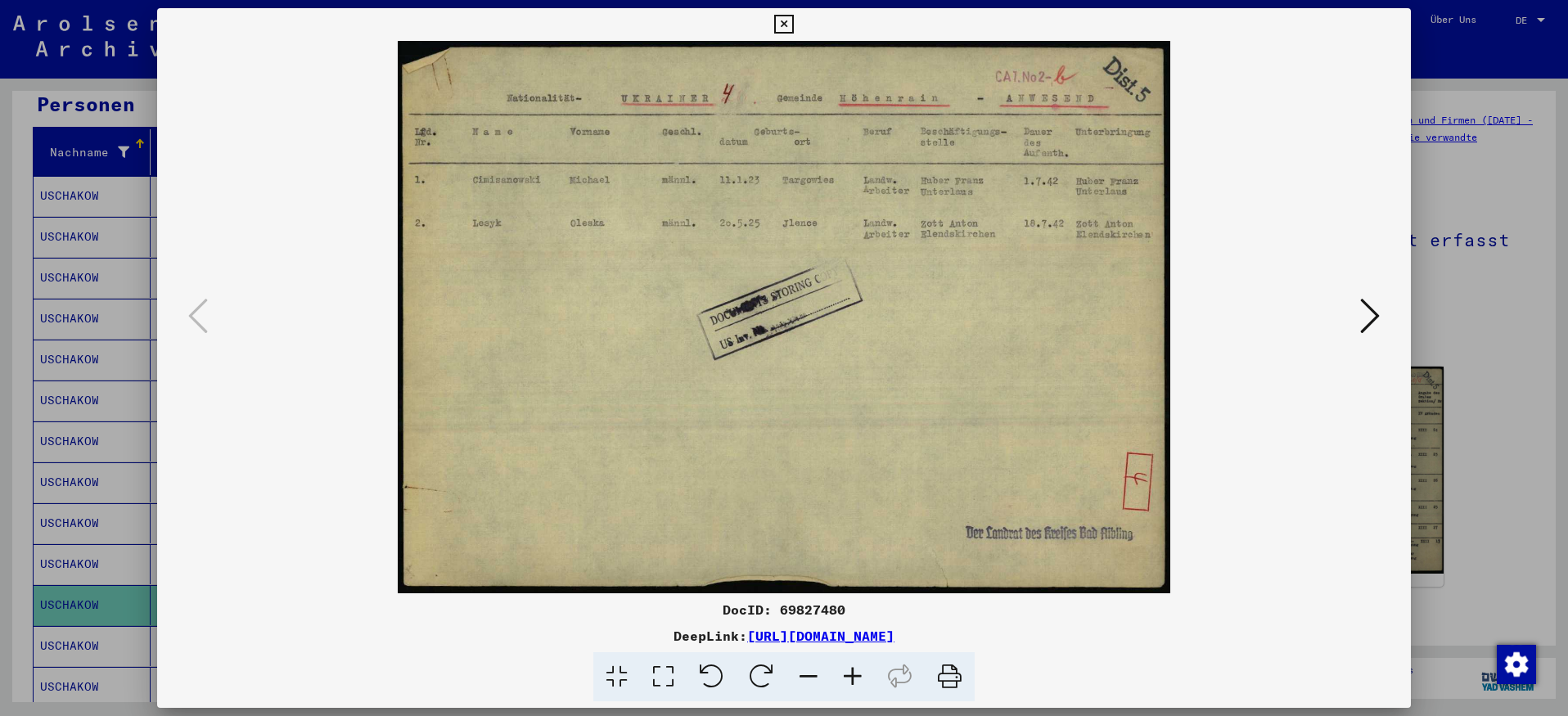
click at [1373, 315] on icon at bounding box center [1369, 315] width 19 height 39
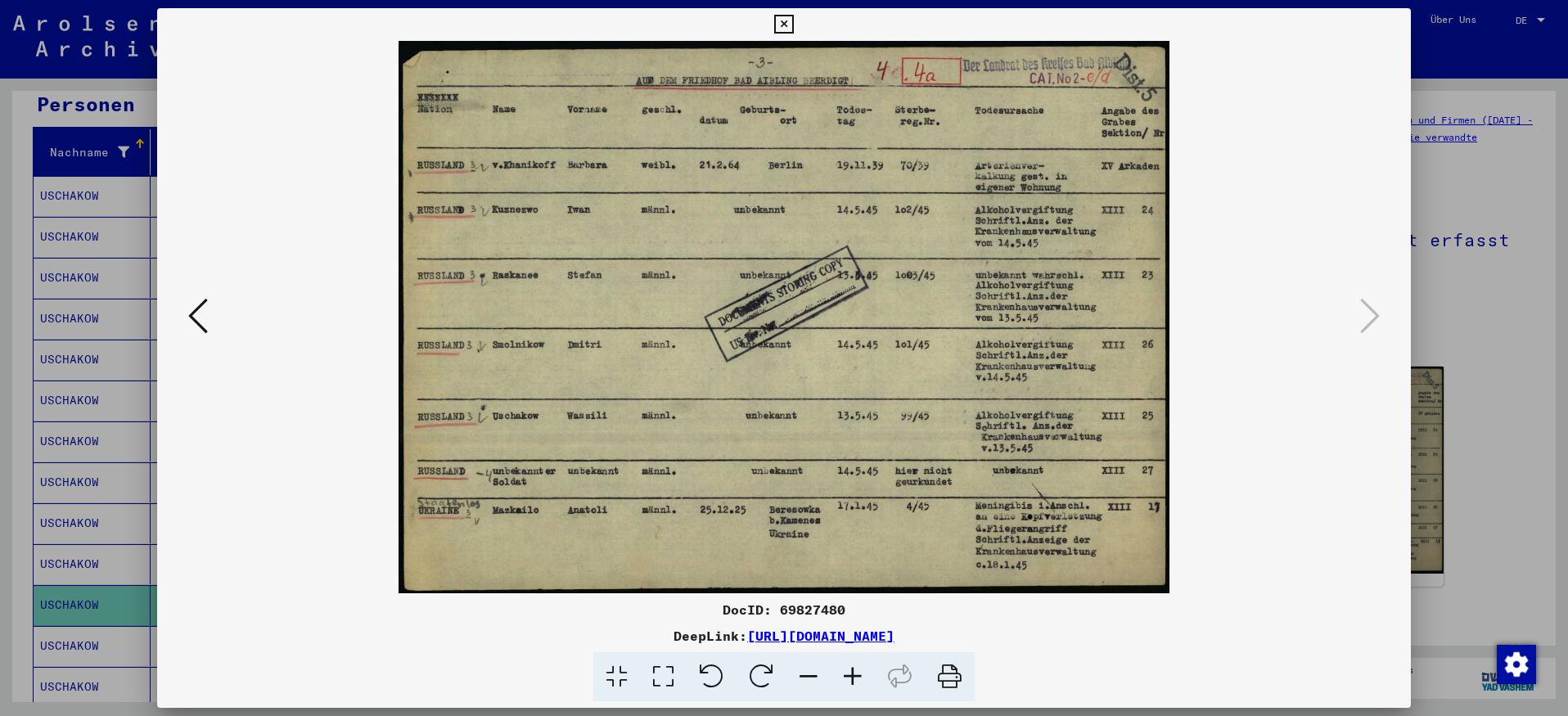
click at [783, 20] on icon at bounding box center [783, 24] width 18 height 19
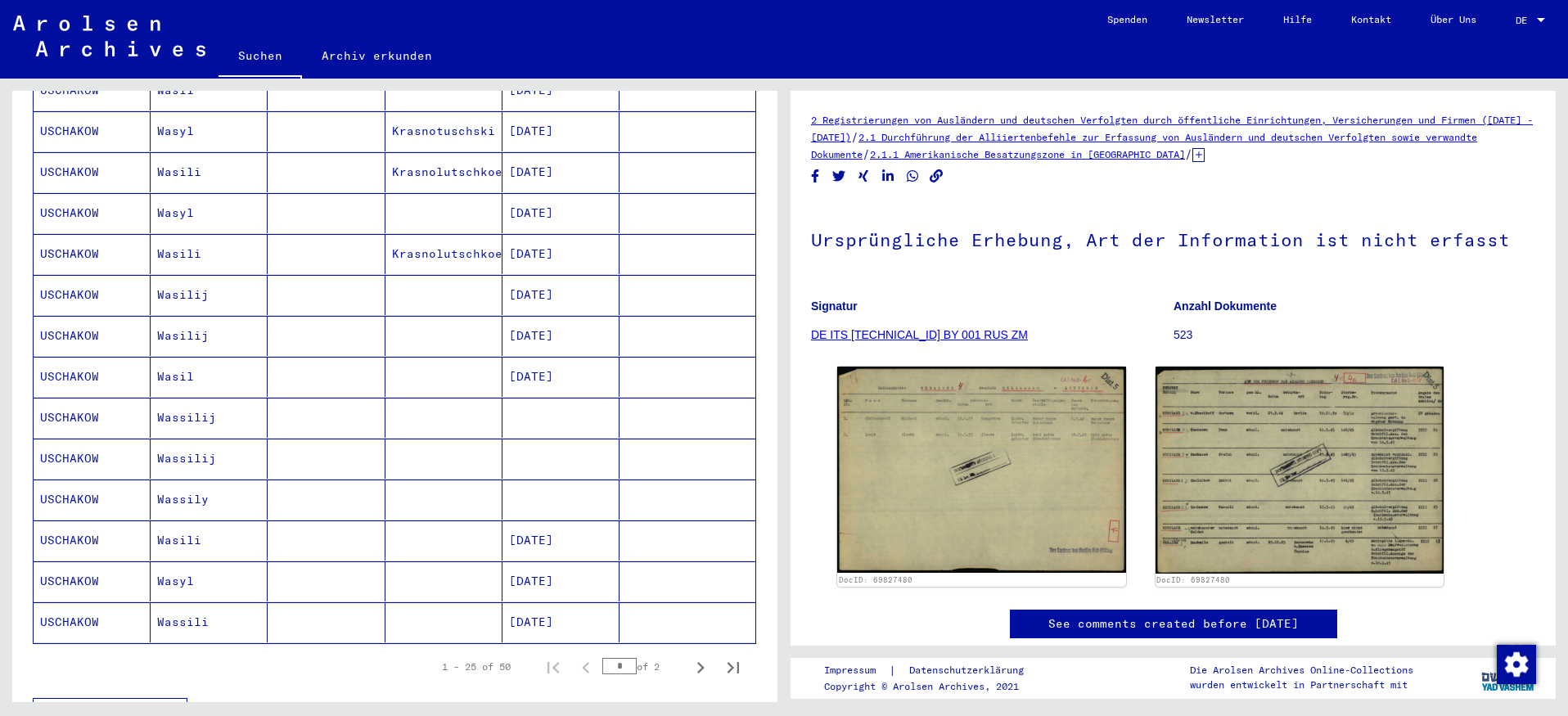
scroll to position [762, 0]
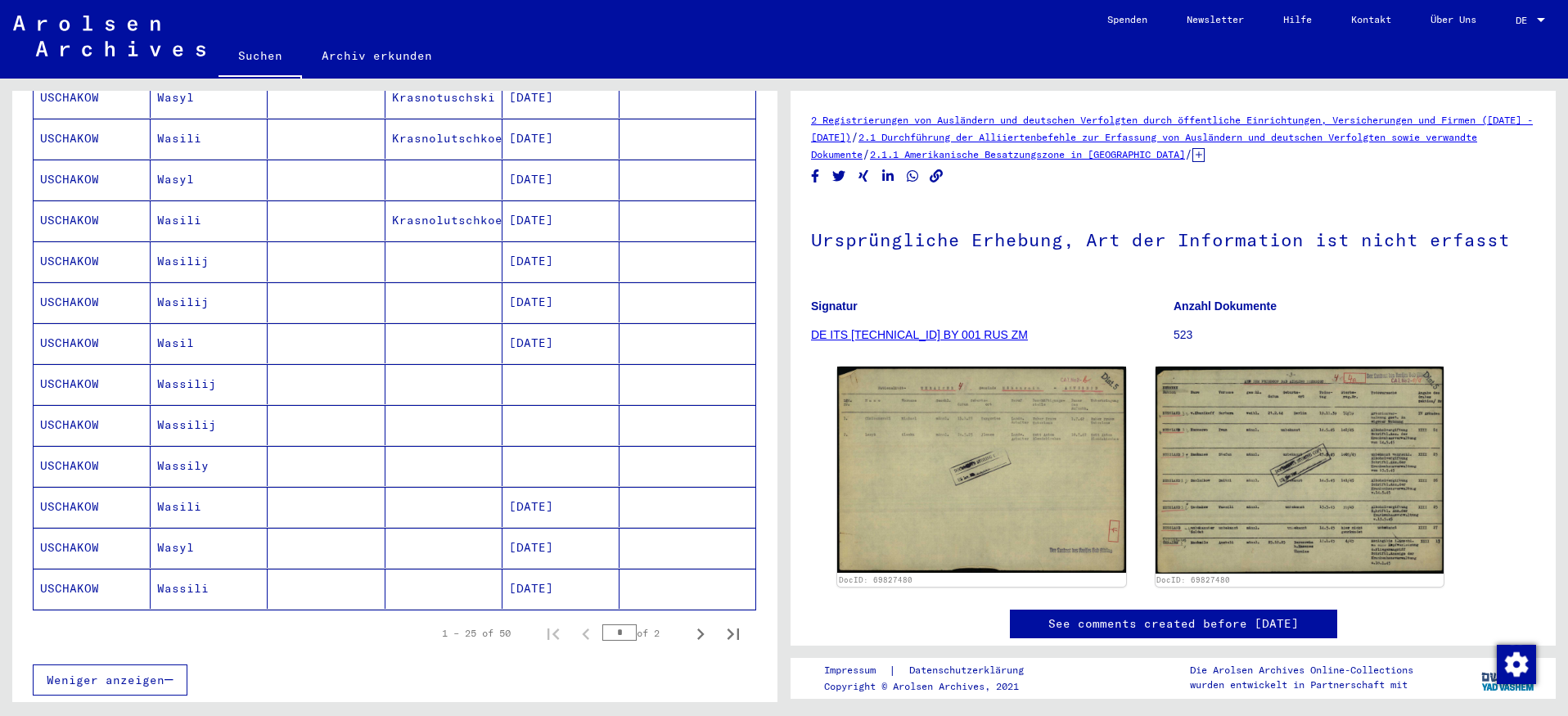
click at [191, 368] on mat-cell "Wassilij" at bounding box center [209, 384] width 117 height 40
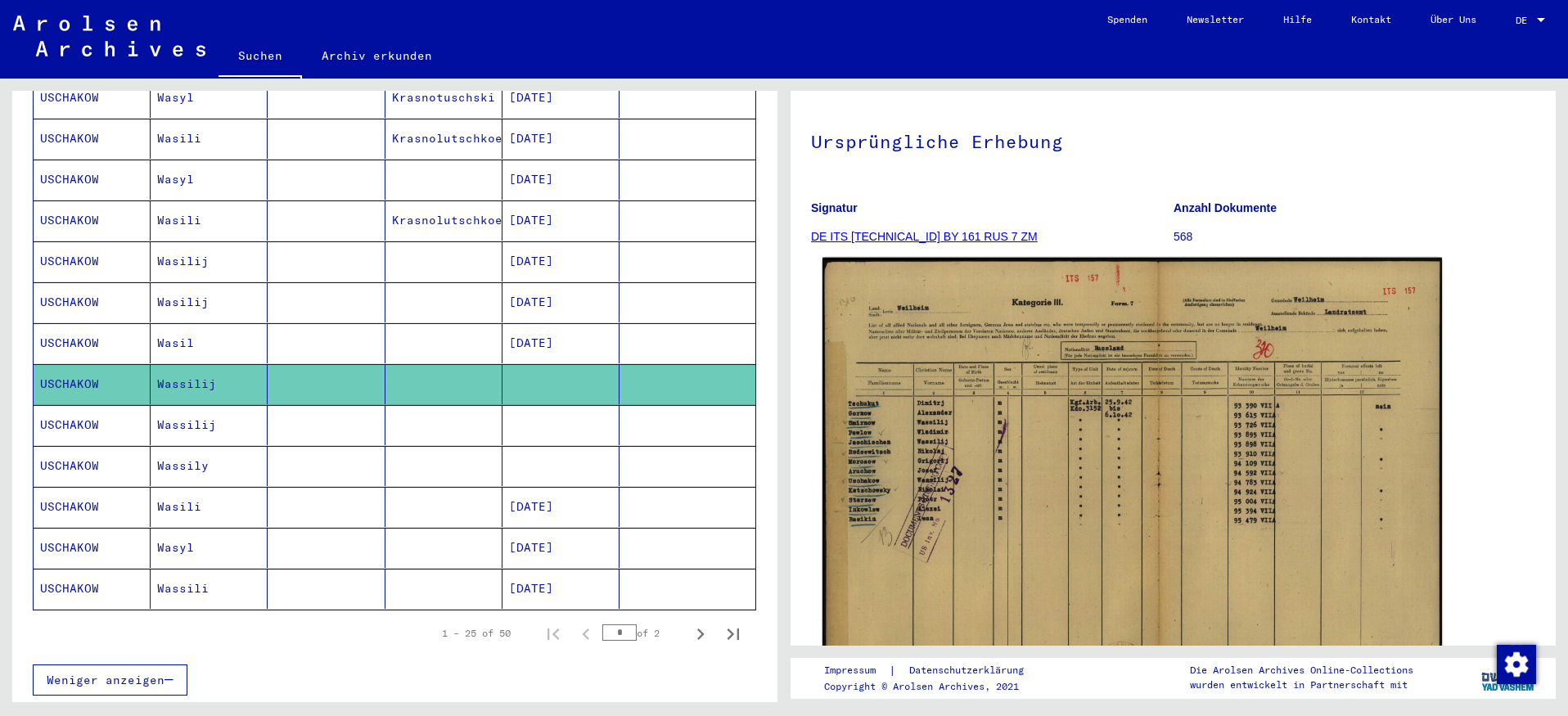
scroll to position [196, 0]
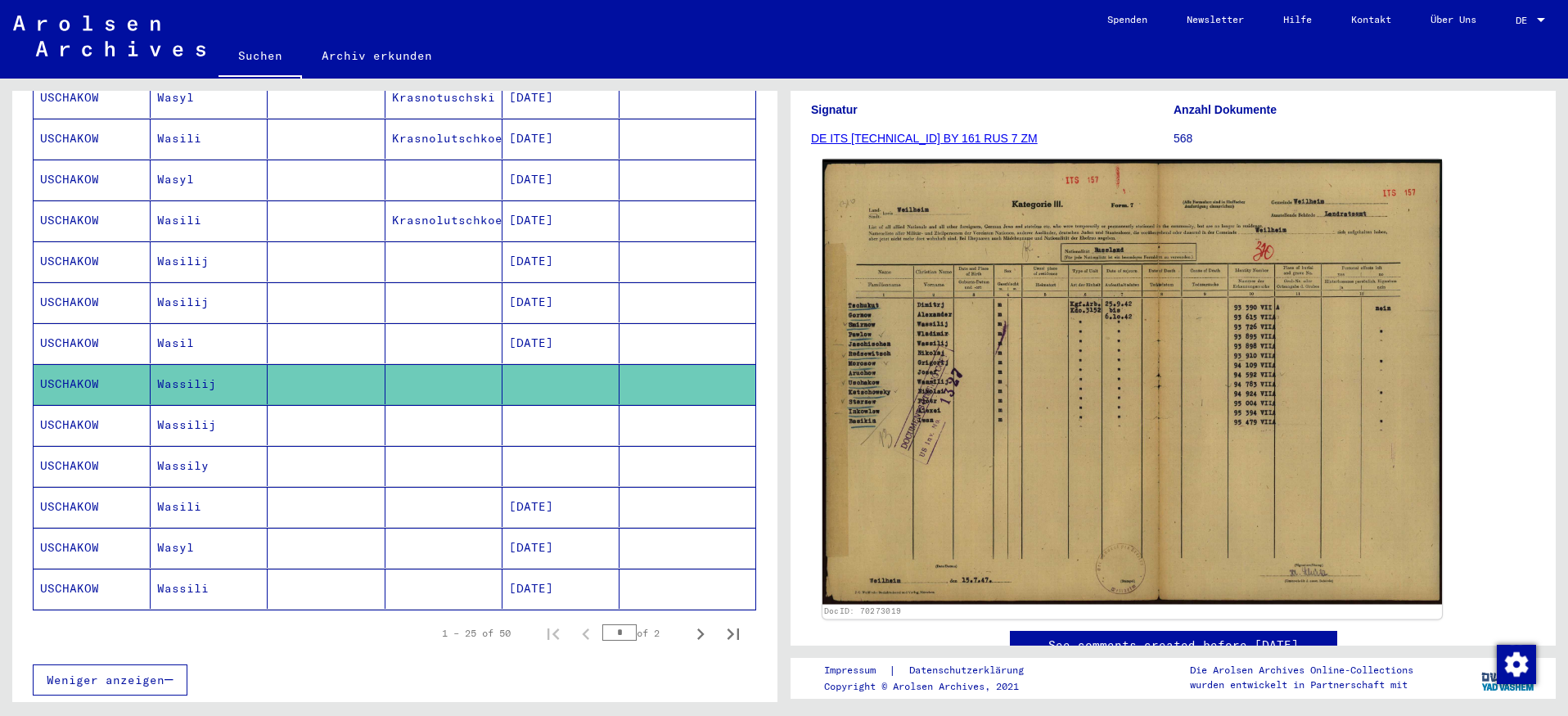
click at [1100, 356] on img at bounding box center [1133, 383] width 619 height 446
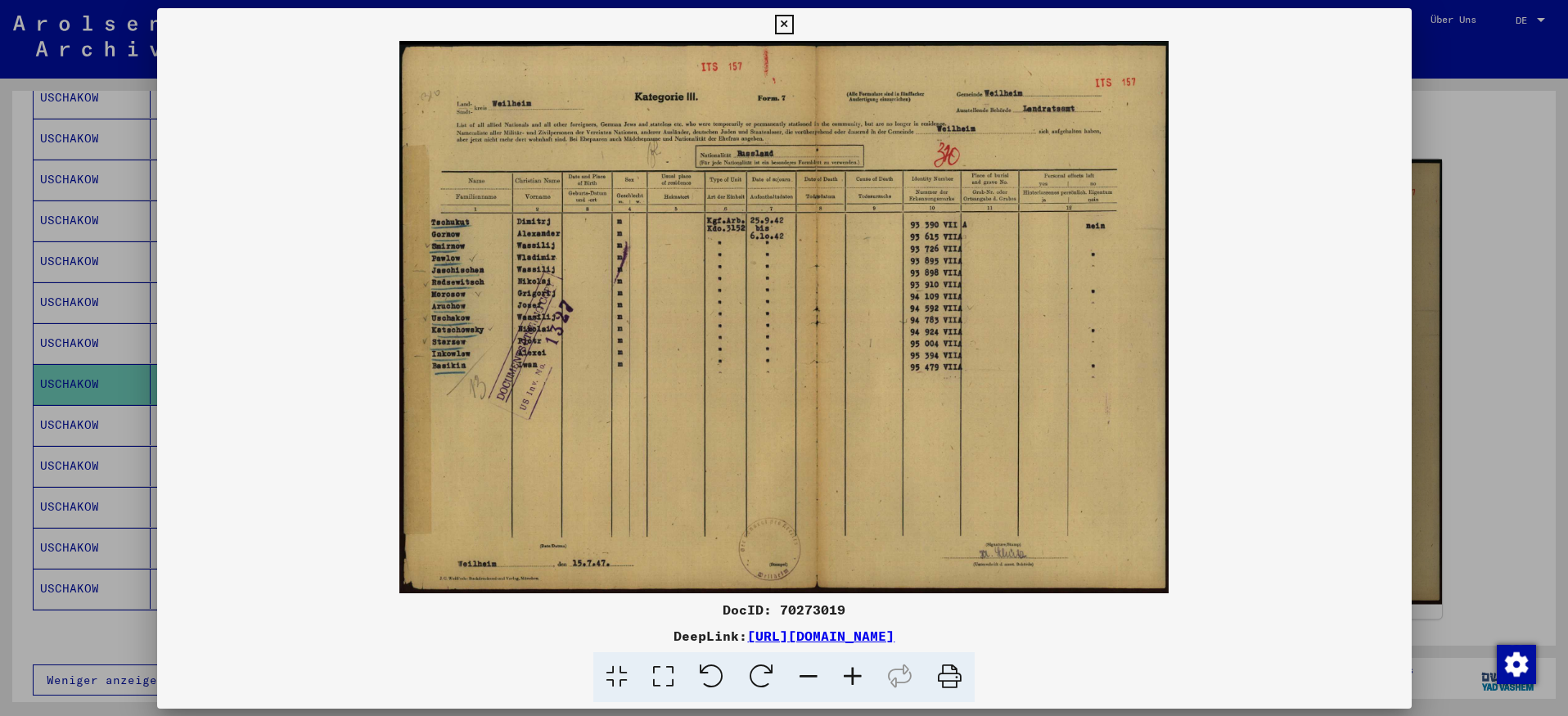
click at [1100, 356] on img at bounding box center [784, 316] width 1255 height 552
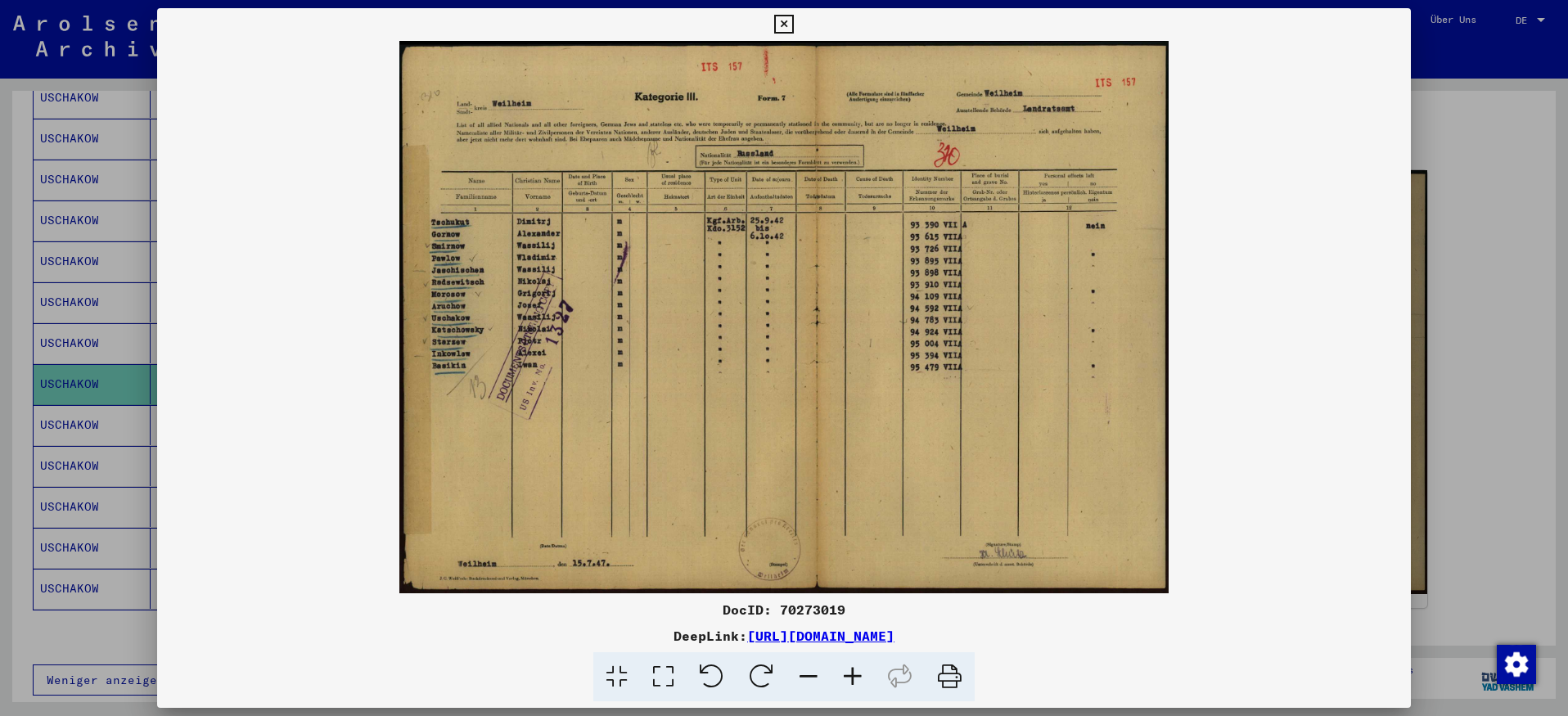
click at [856, 673] on icon at bounding box center [852, 677] width 44 height 50
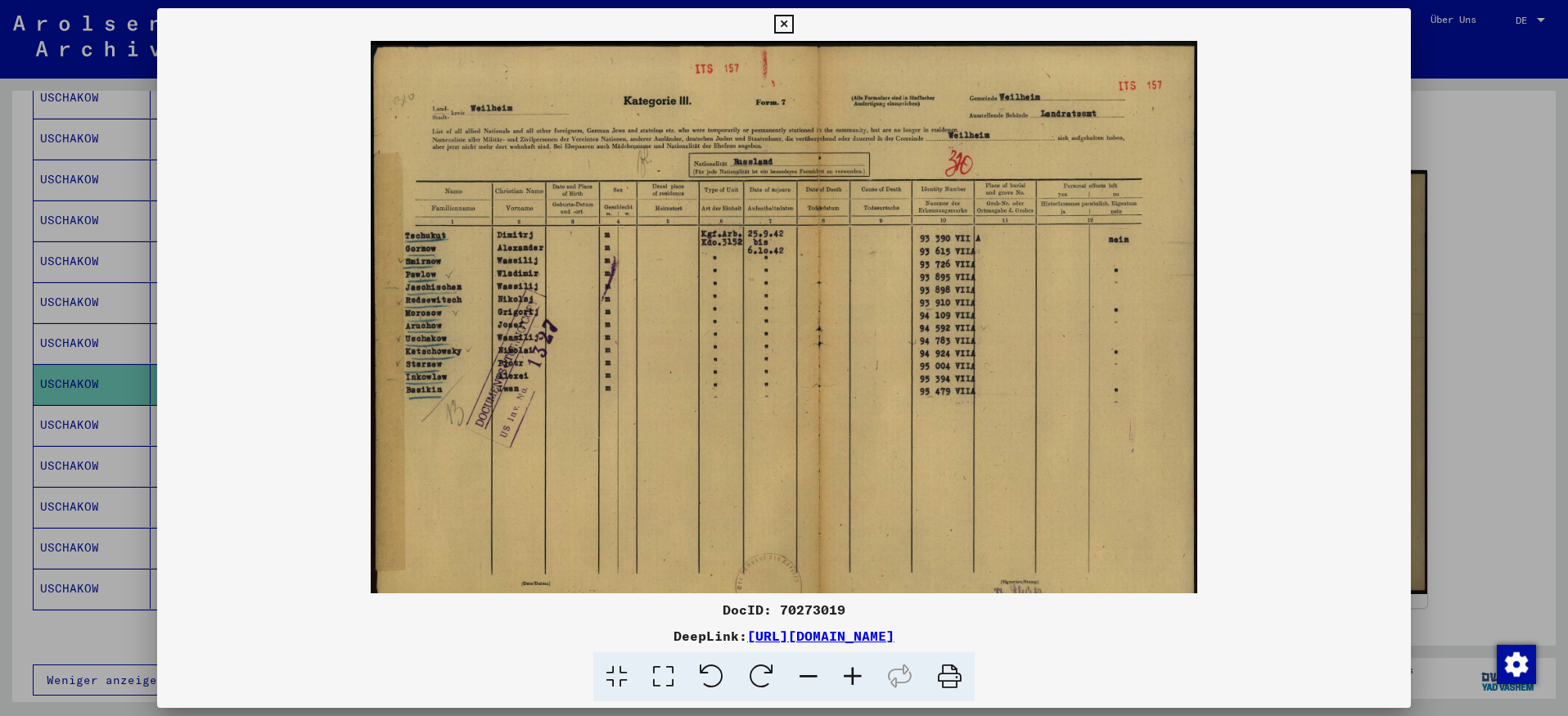
click at [856, 673] on icon at bounding box center [852, 677] width 44 height 50
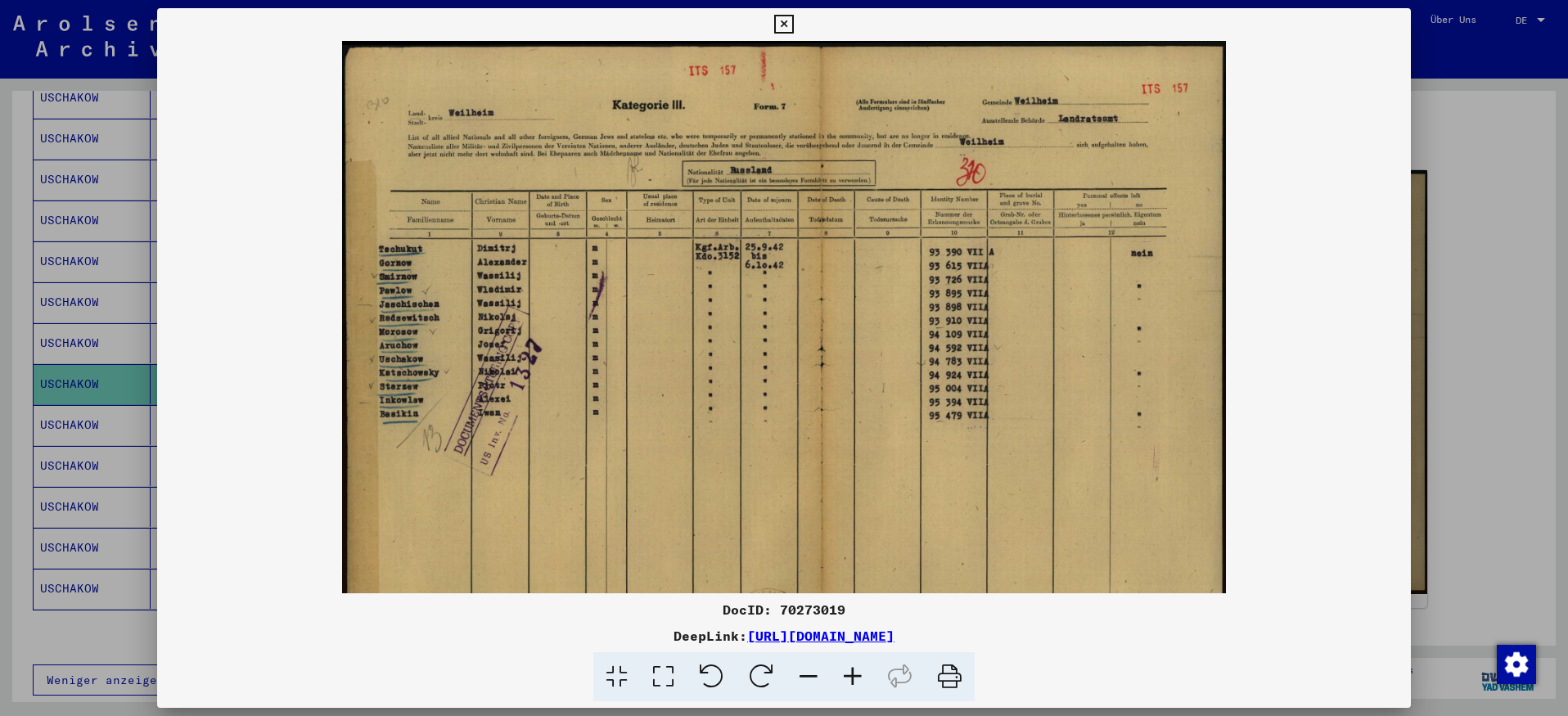
click at [809, 673] on icon at bounding box center [809, 677] width 44 height 50
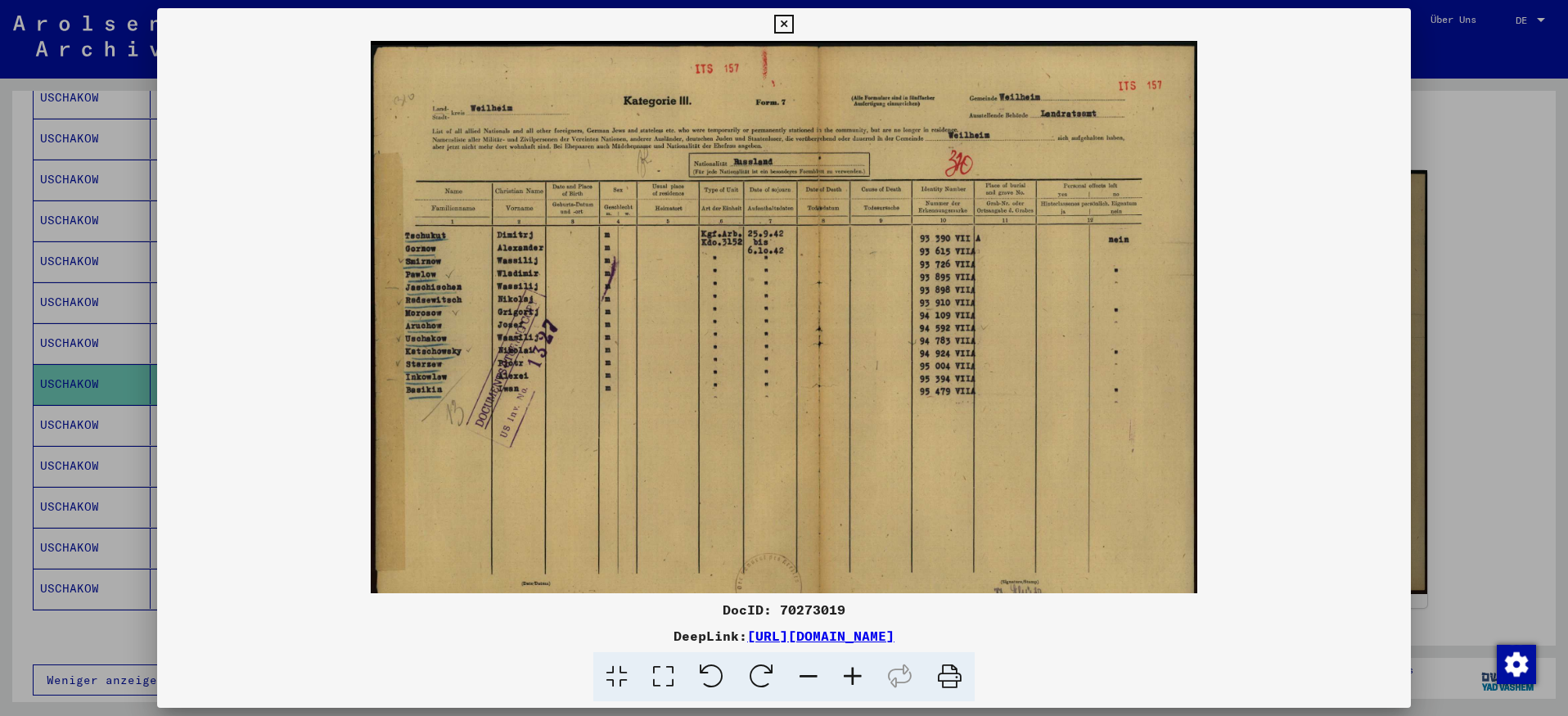
click at [809, 673] on icon at bounding box center [809, 677] width 44 height 50
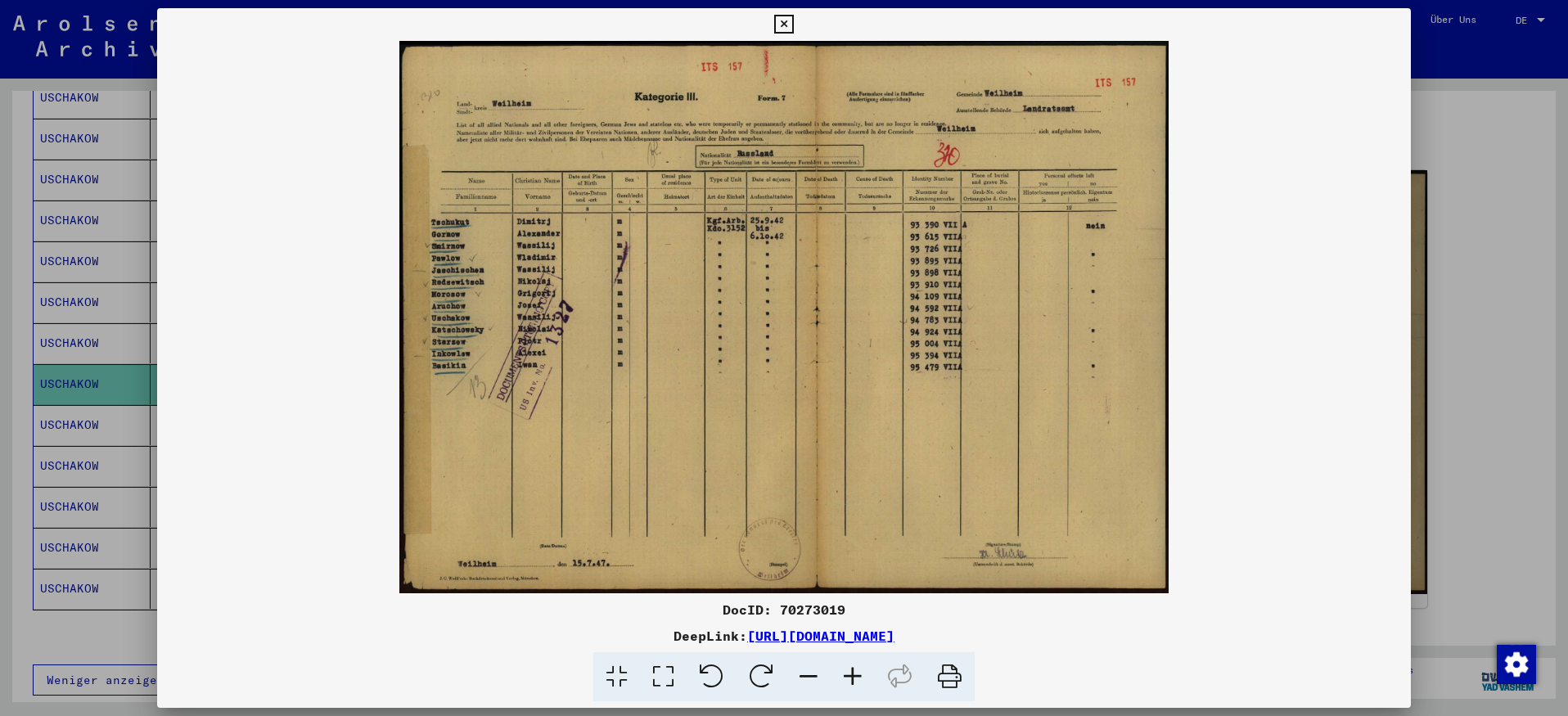
click at [783, 19] on icon at bounding box center [783, 24] width 18 height 19
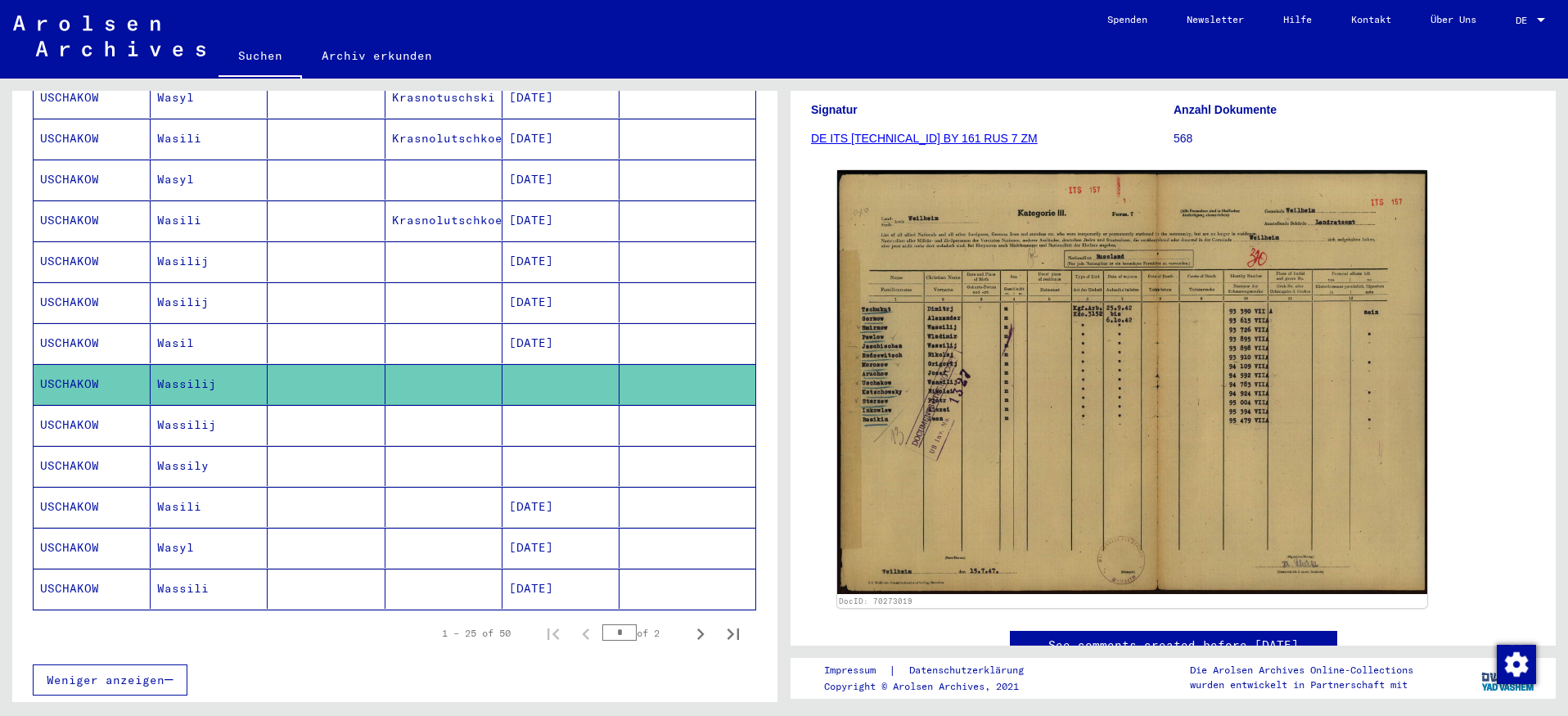
click at [215, 412] on mat-cell "Wassilij" at bounding box center [209, 425] width 117 height 40
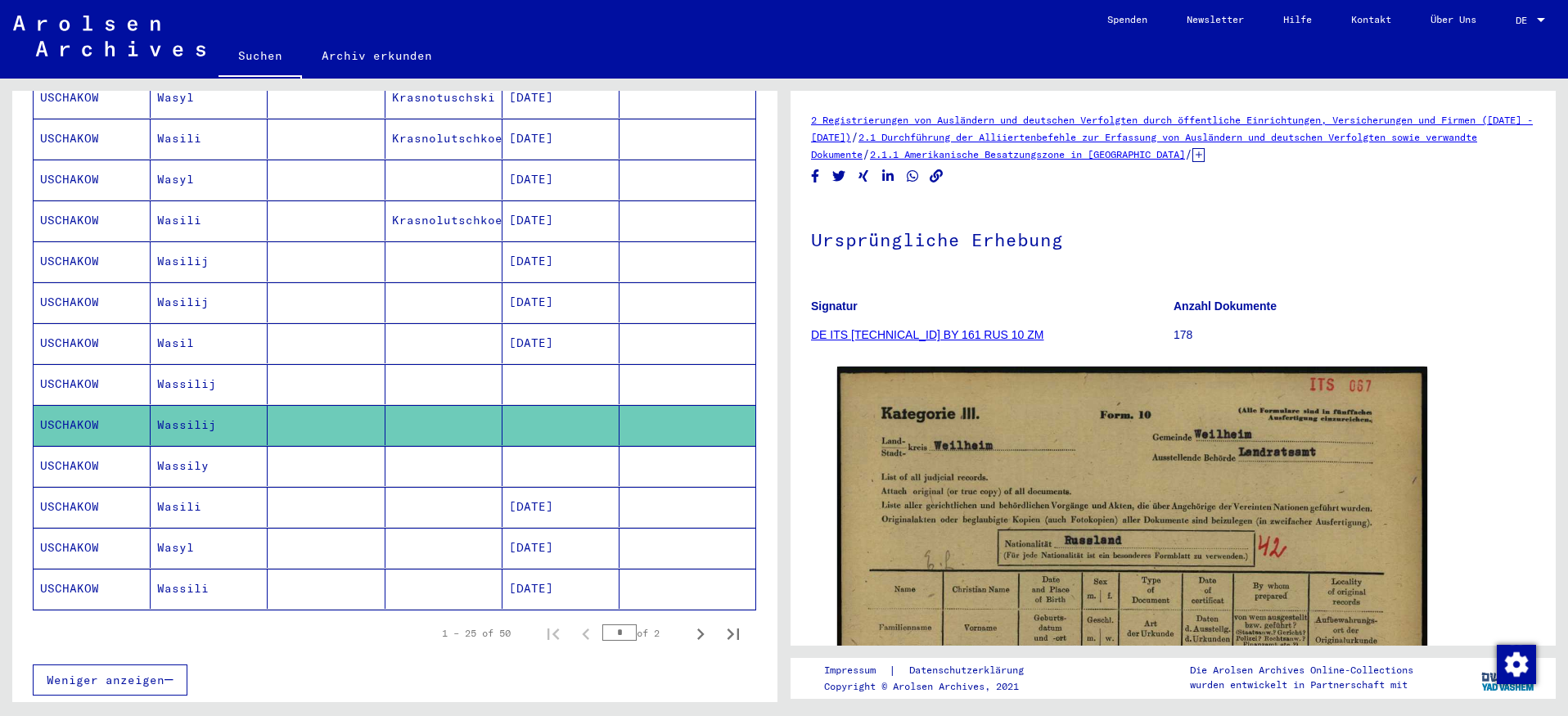
click at [352, 449] on mat-cell at bounding box center [325, 465] width 117 height 40
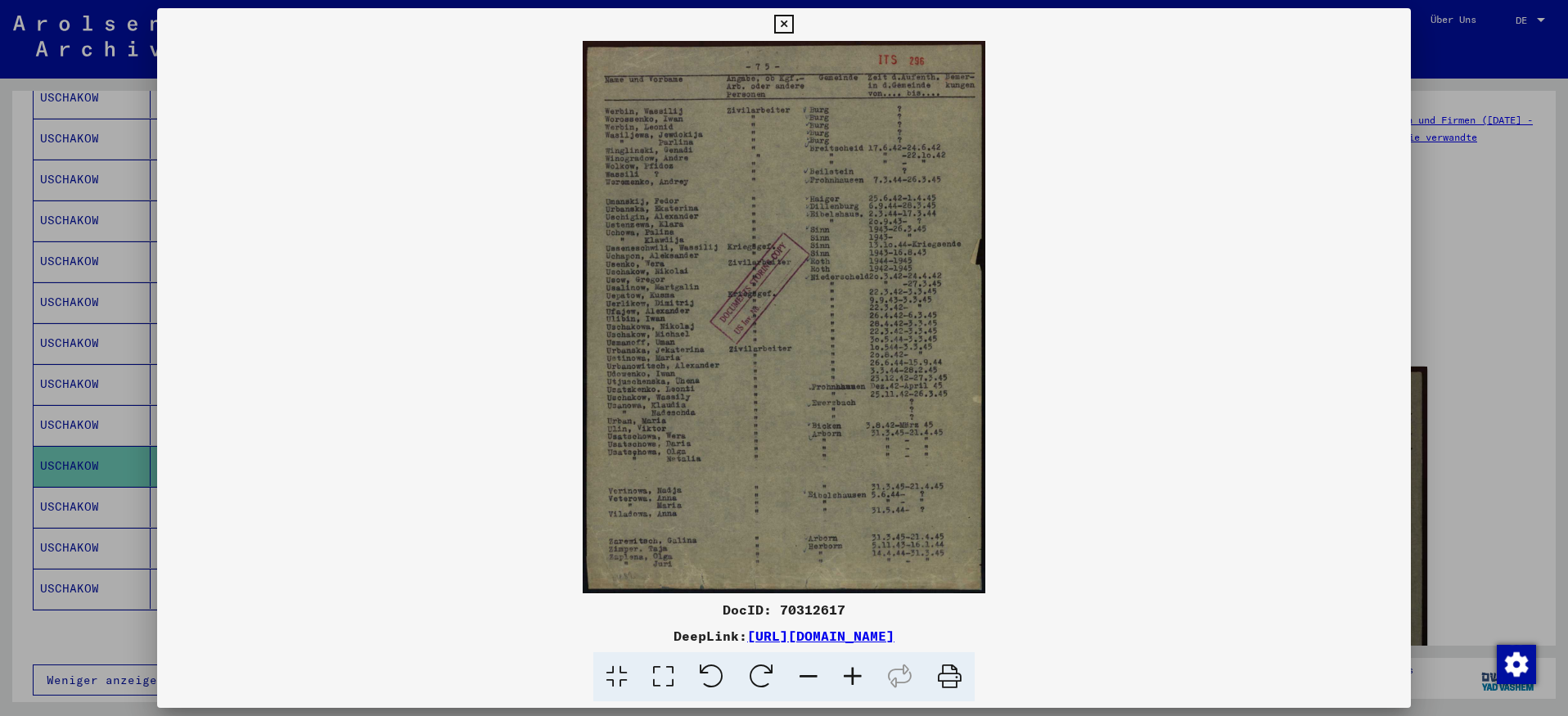
click at [858, 673] on icon at bounding box center [852, 677] width 44 height 50
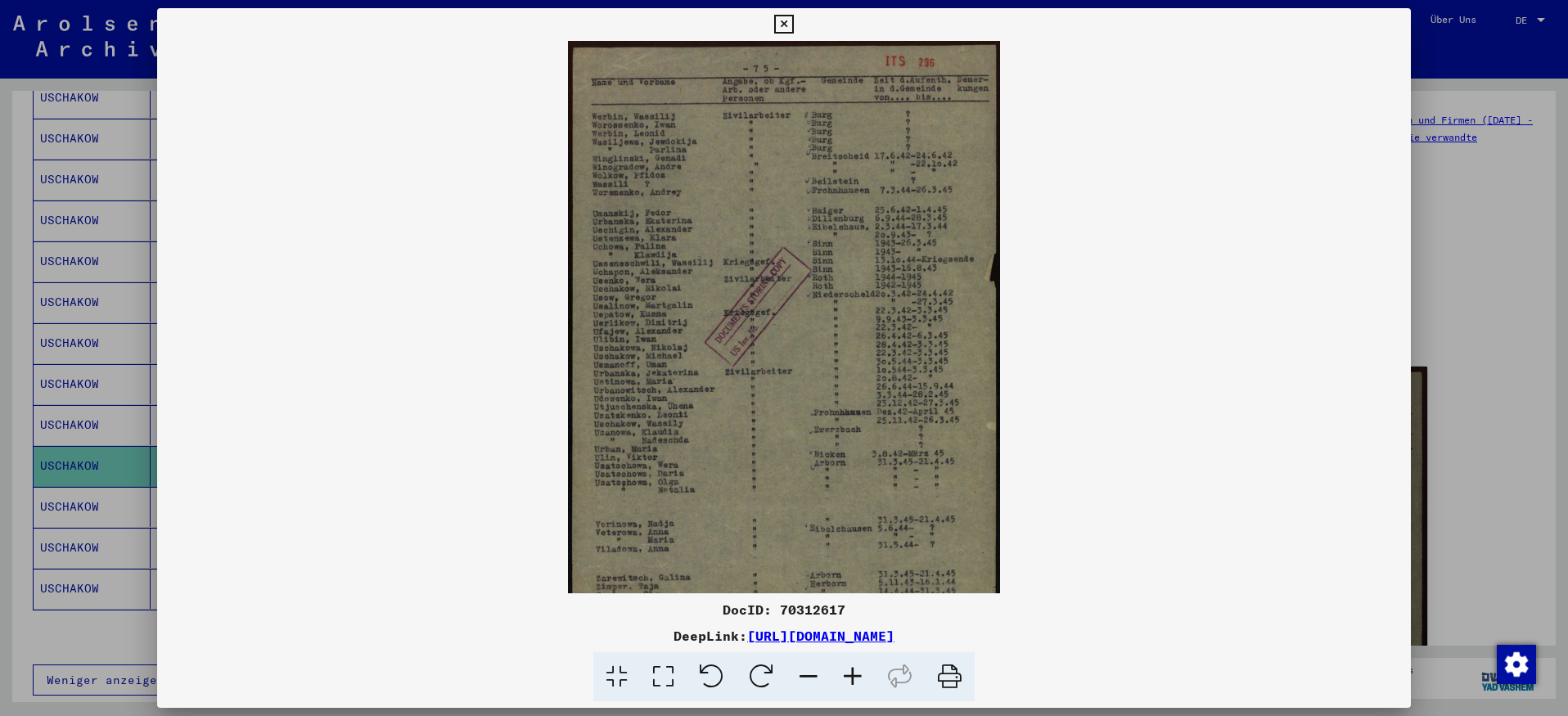
click at [787, 18] on icon at bounding box center [783, 24] width 18 height 19
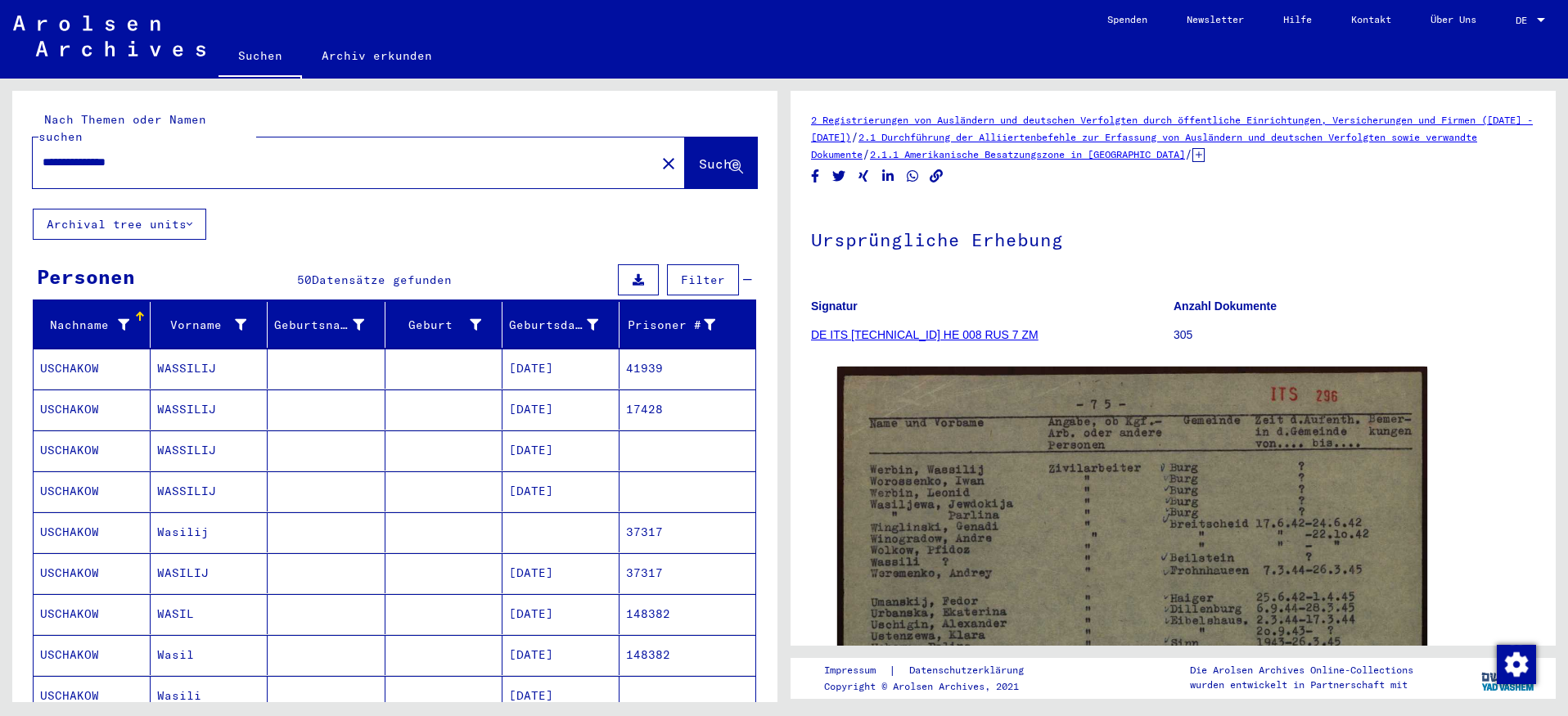
click at [632, 275] on icon at bounding box center [638, 280] width 11 height 11
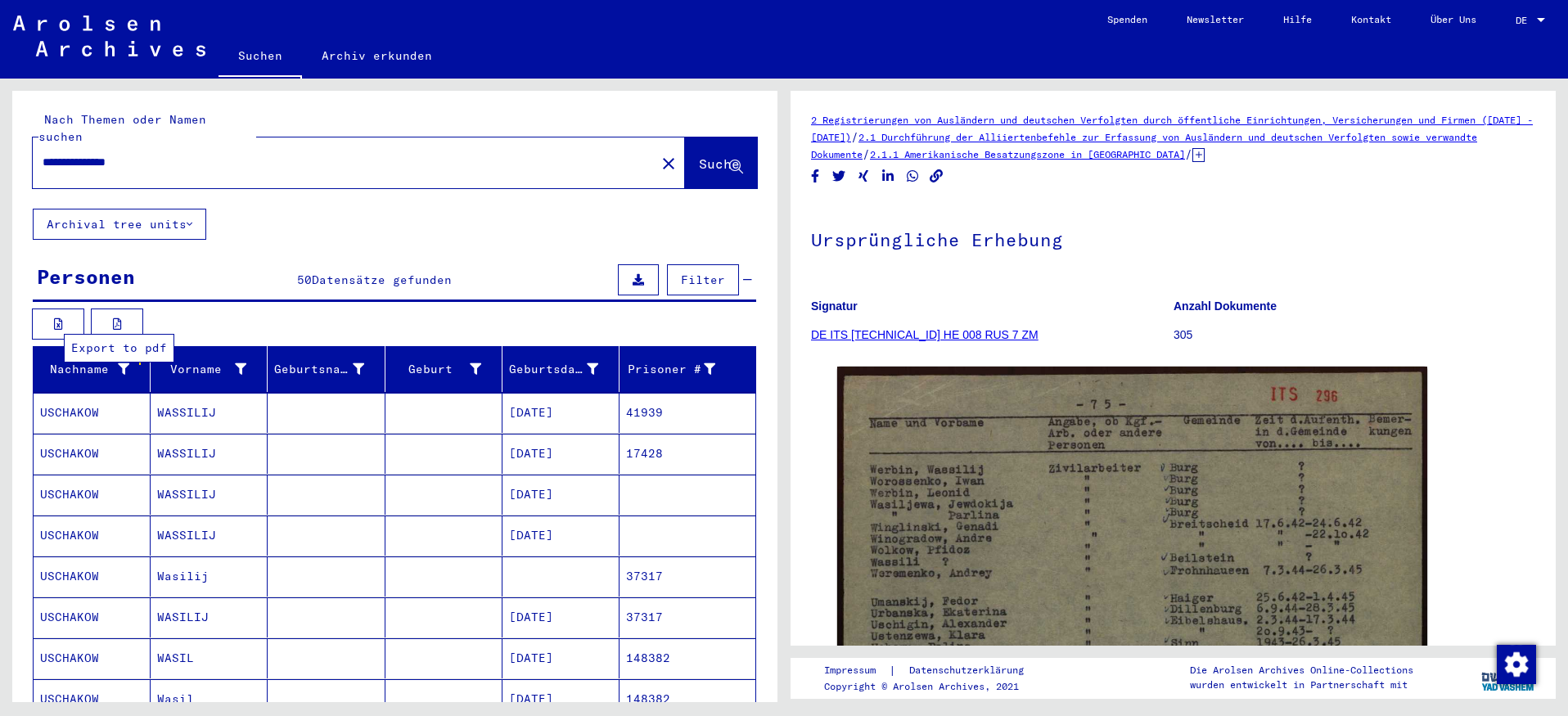
click at [117, 318] on icon at bounding box center [117, 324] width 9 height 11
click at [56, 318] on icon at bounding box center [58, 324] width 9 height 11
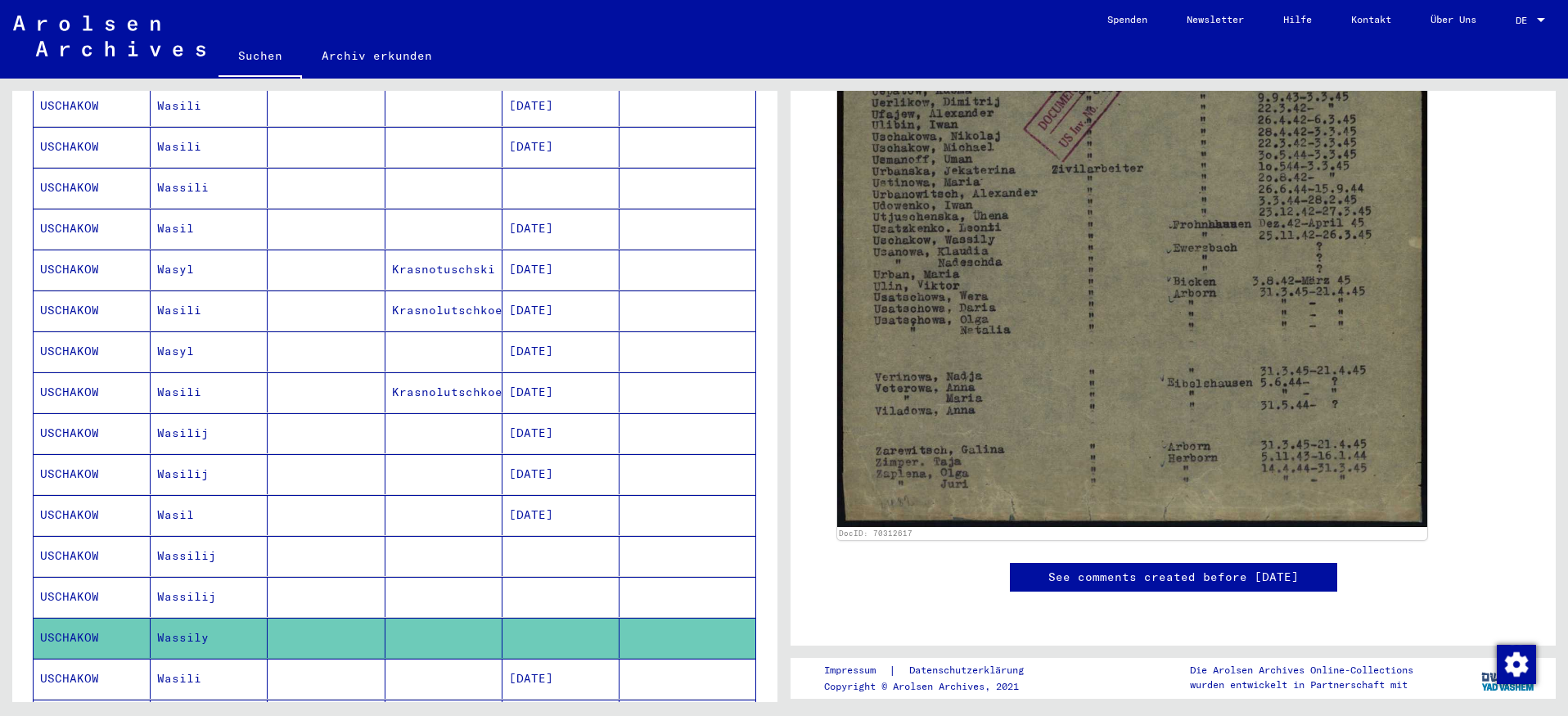
scroll to position [786, 0]
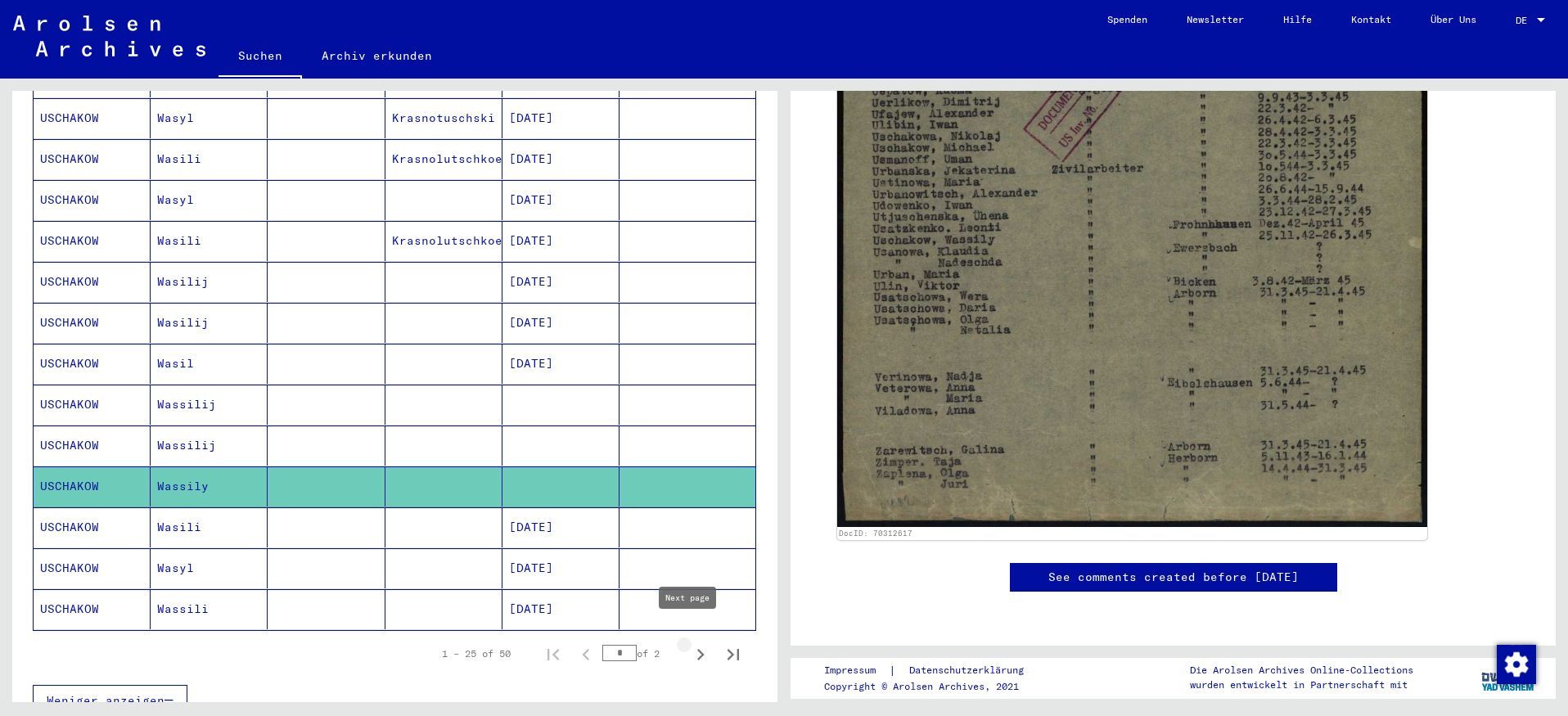
click at [697, 649] on icon "Next page" at bounding box center [701, 655] width 7 height 11
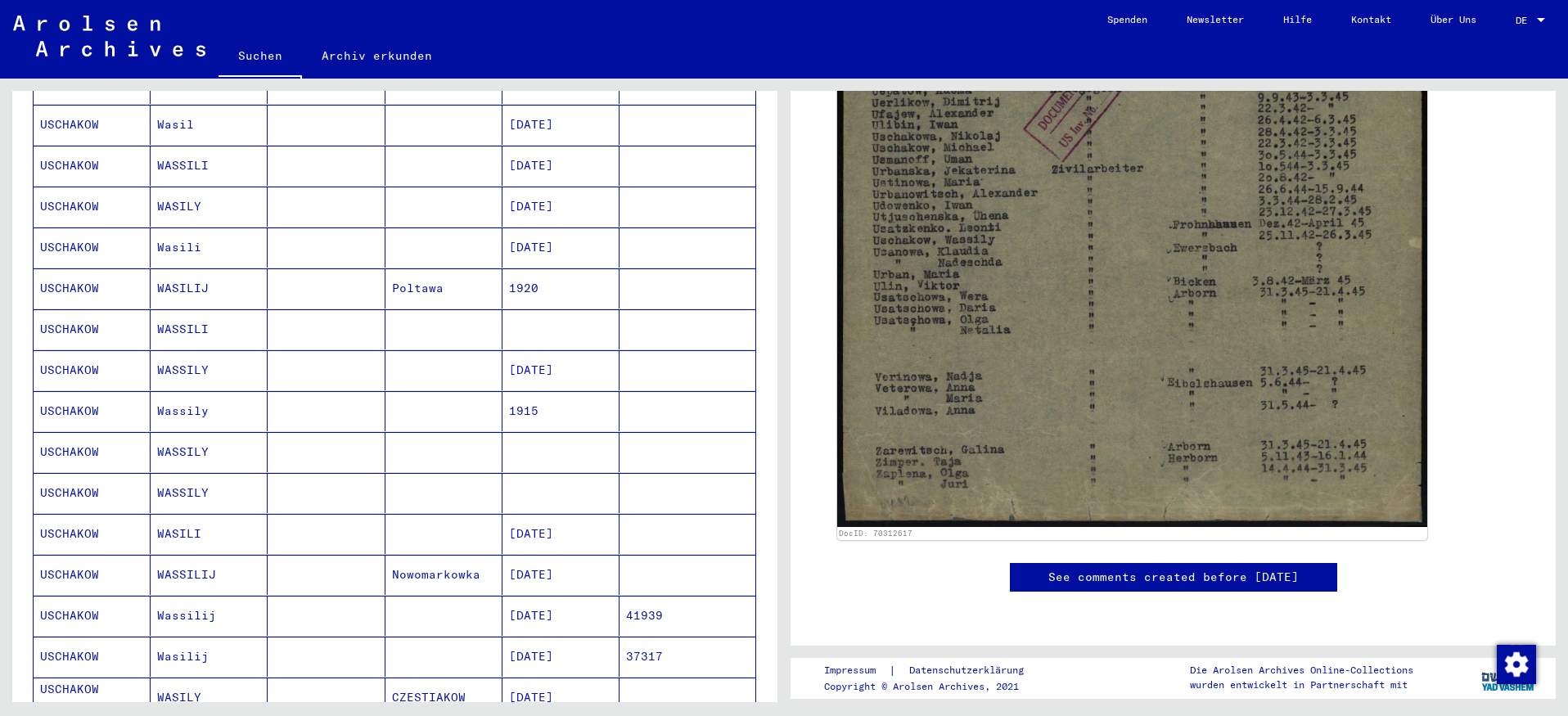
scroll to position [687, 0]
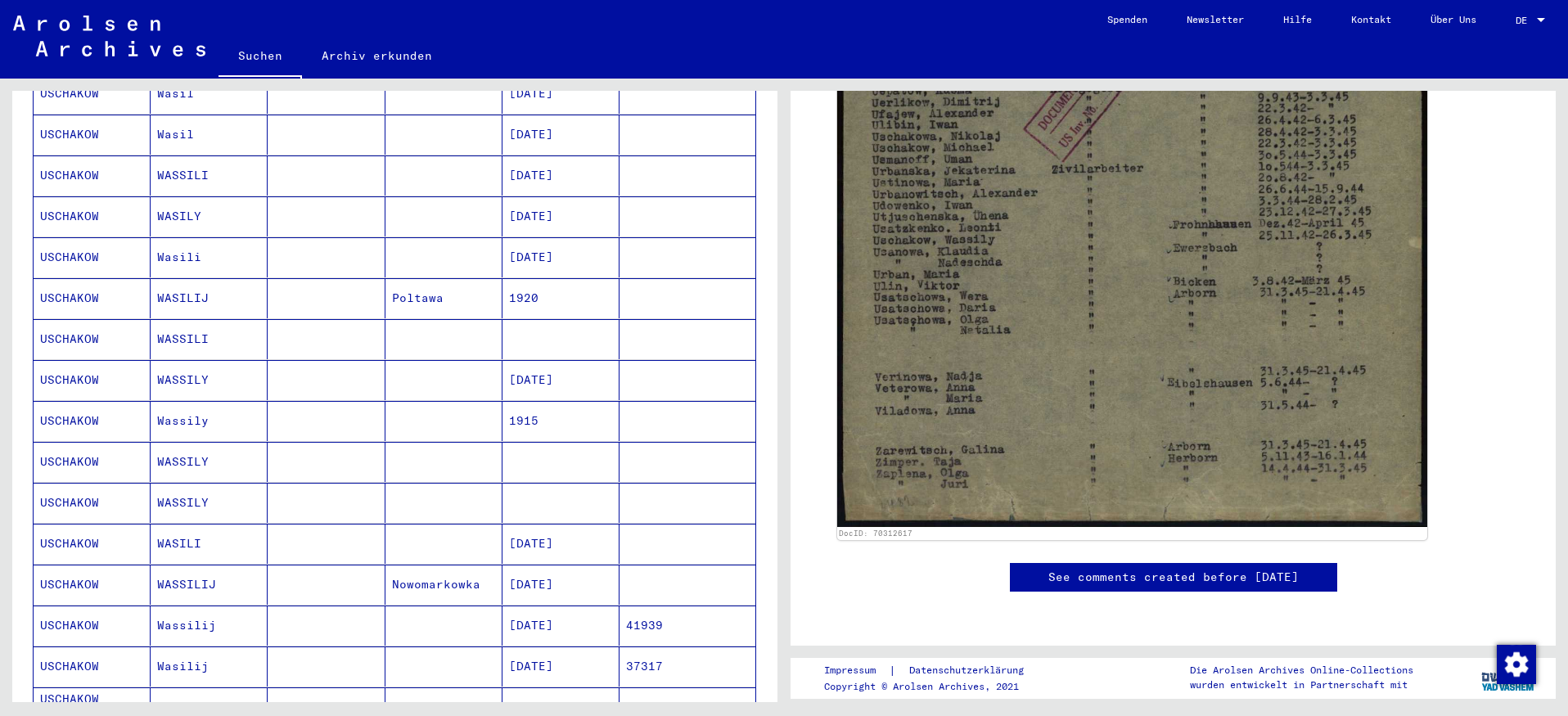
click at [75, 401] on mat-cell "USCHAKOW" at bounding box center [92, 421] width 117 height 40
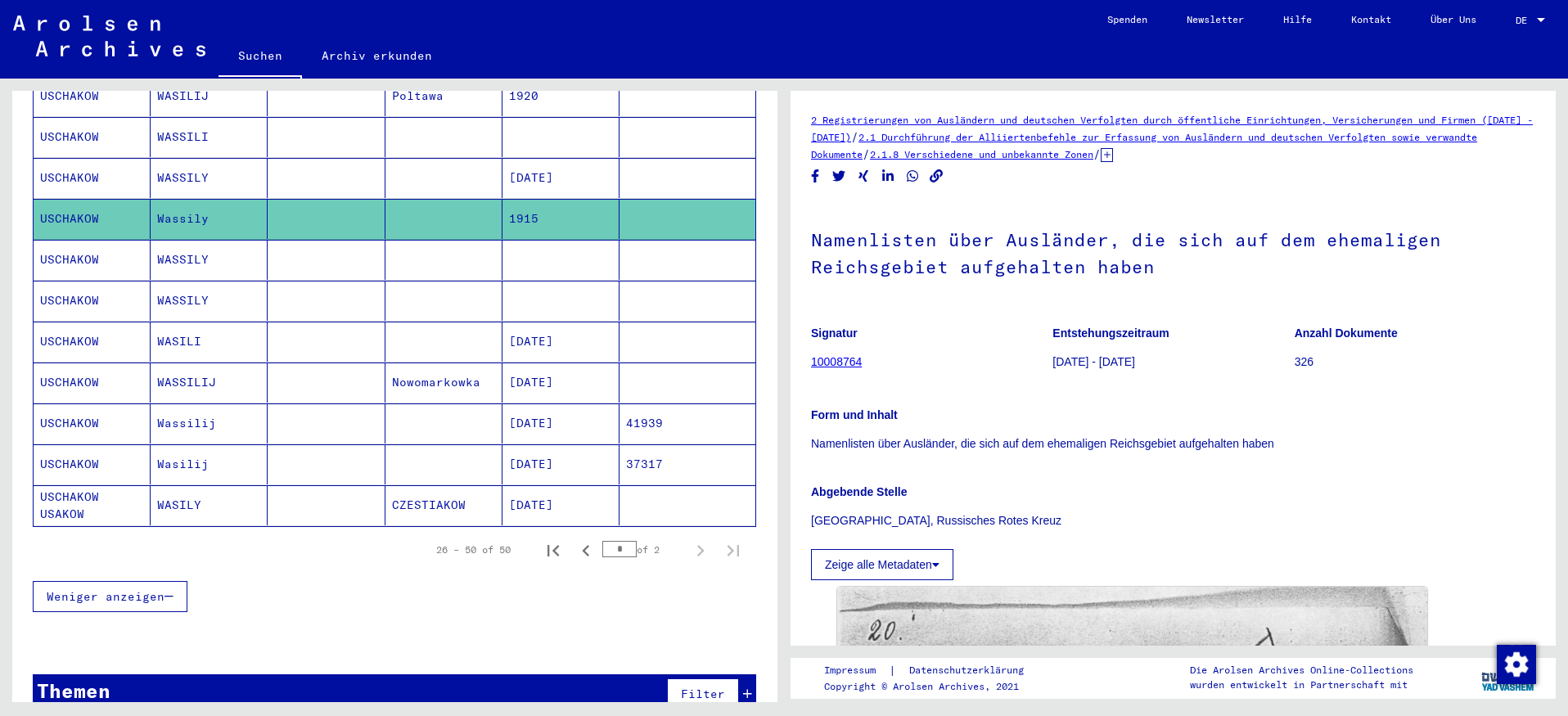
scroll to position [905, 0]
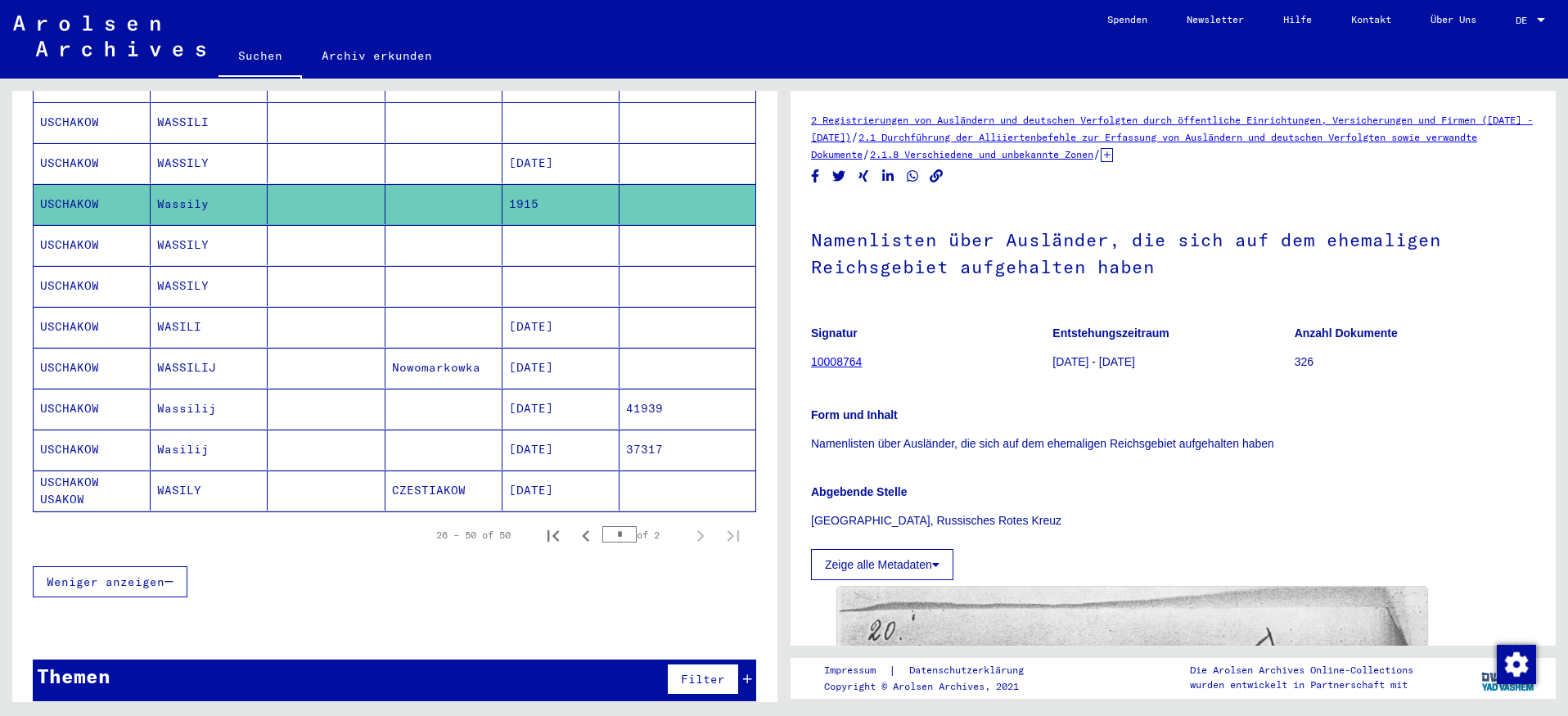
click at [708, 673] on span "Filter" at bounding box center [703, 680] width 44 height 15
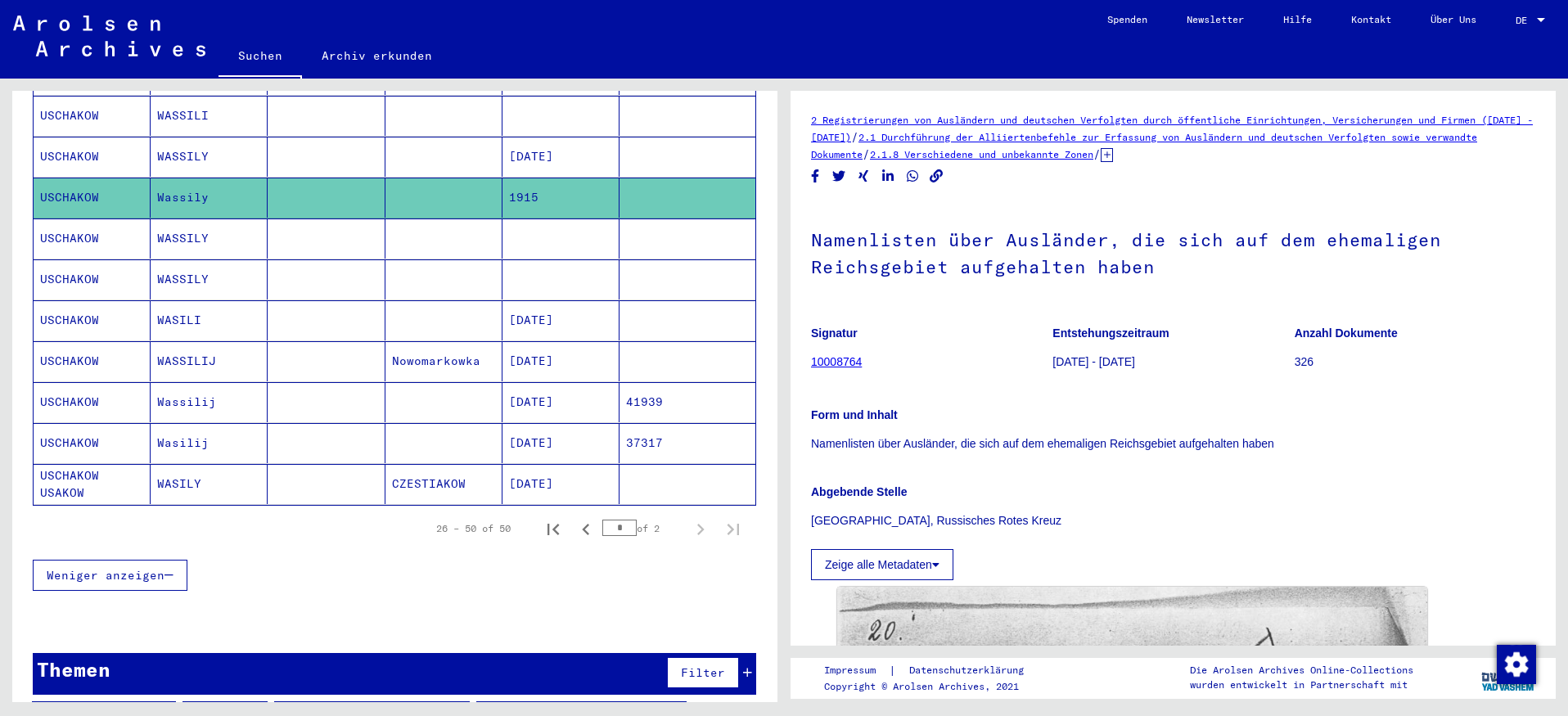
scroll to position [923, 0]
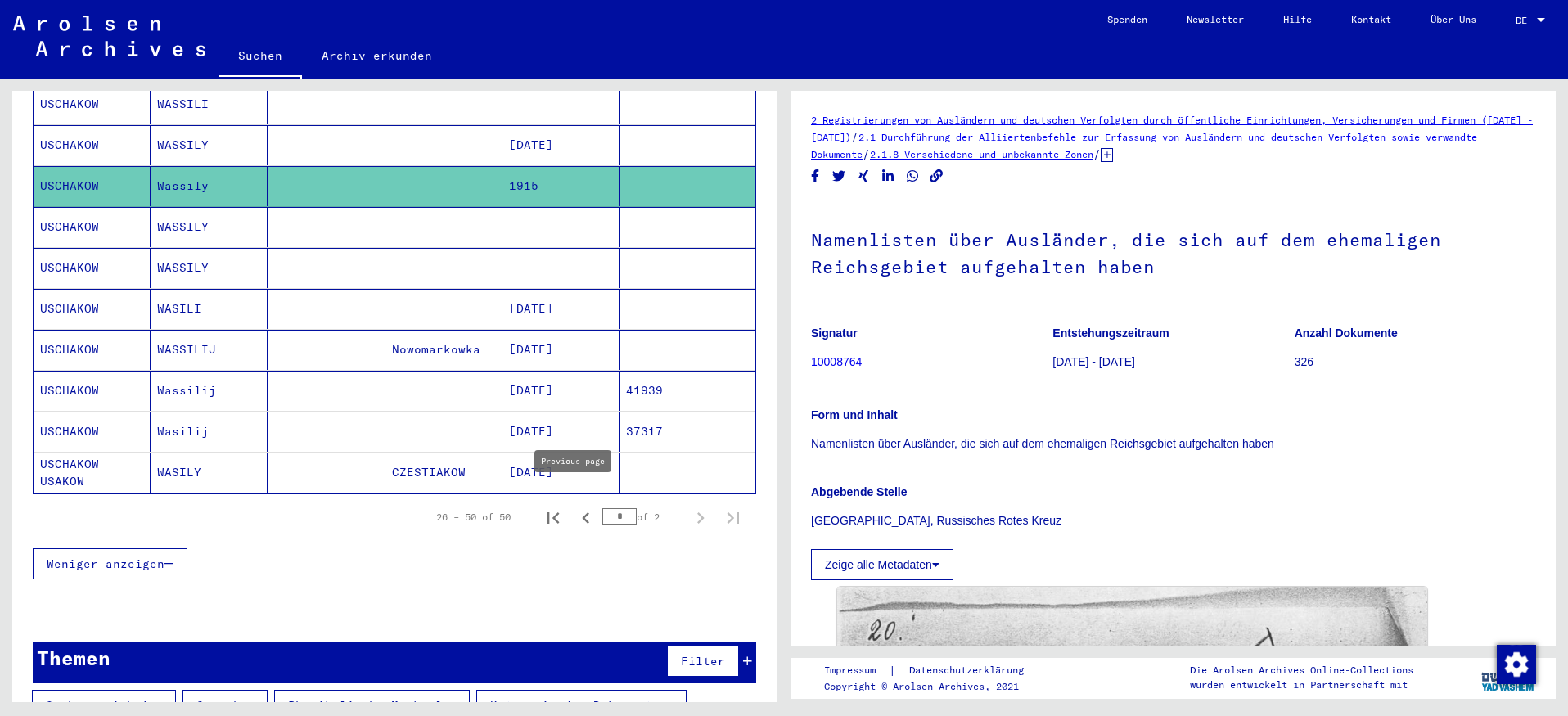
click at [582, 512] on icon "Previous page" at bounding box center [585, 518] width 7 height 11
type input "*"
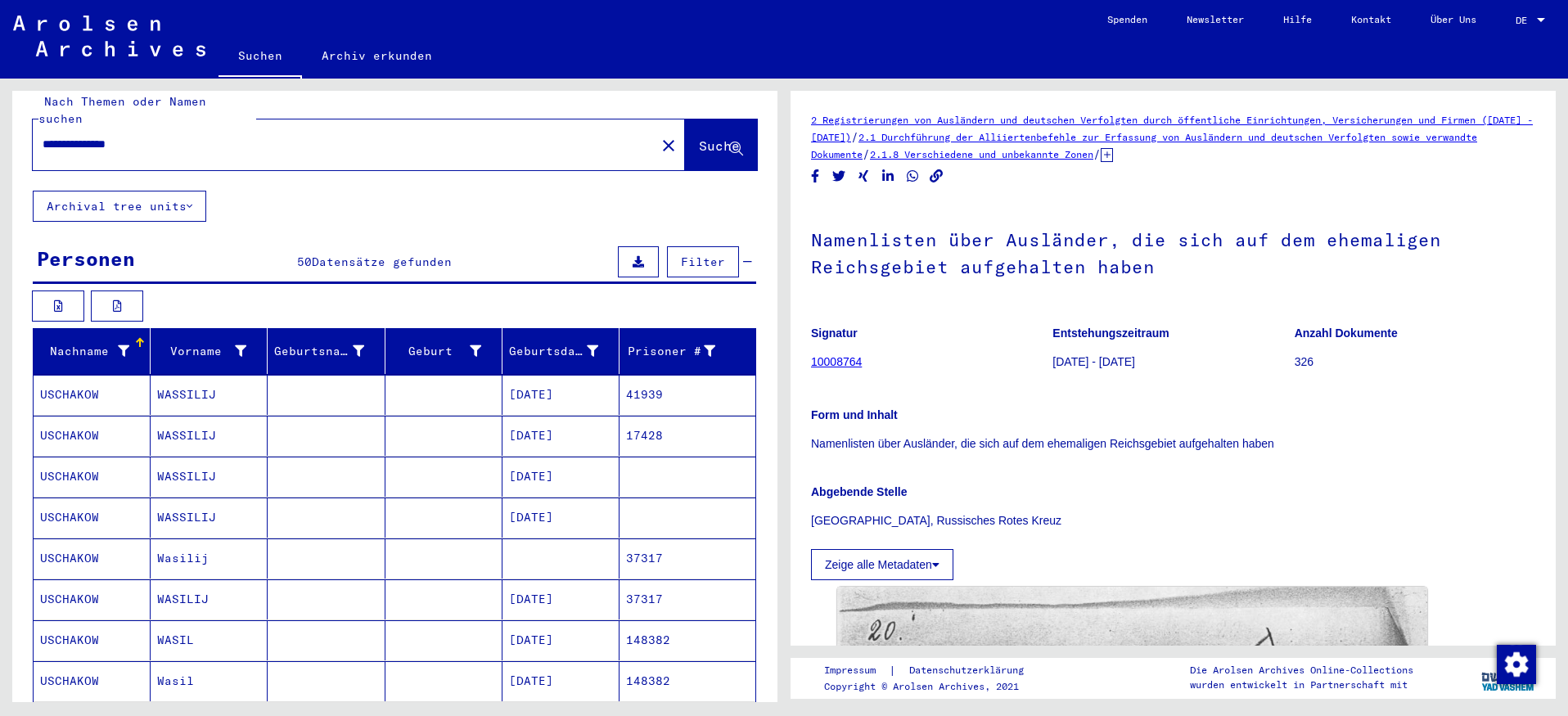
scroll to position [0, 0]
